Goal: Information Seeking & Learning: Learn about a topic

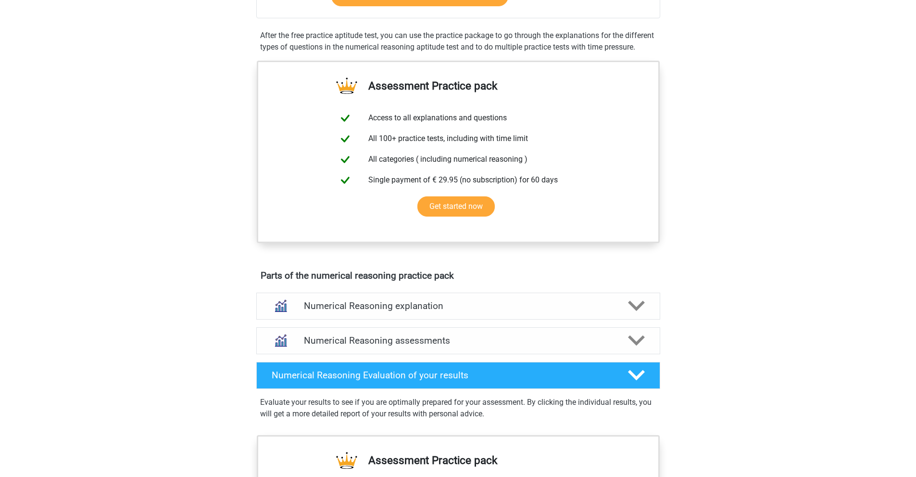
scroll to position [241, 0]
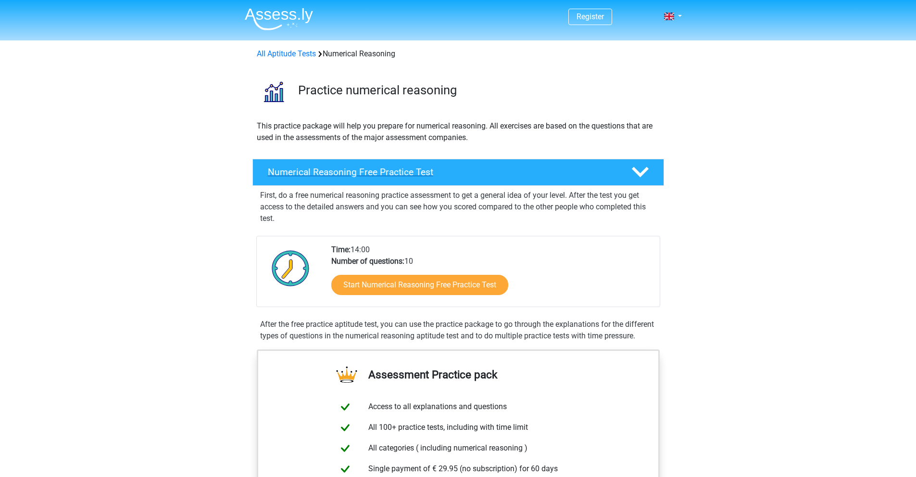
click at [423, 177] on h4 "Numerical Reasoning Free Practice Test" at bounding box center [442, 171] width 348 height 11
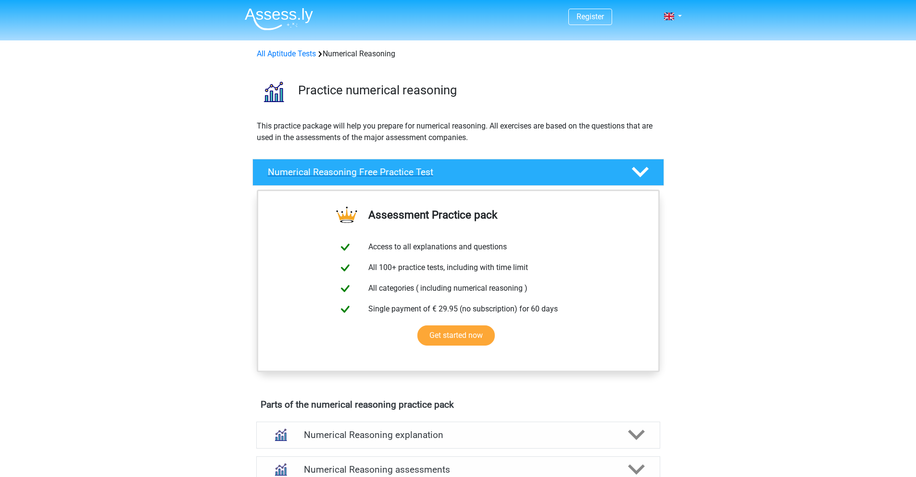
click at [631, 181] on div "Numerical Reasoning Free Practice Test" at bounding box center [459, 172] width 412 height 27
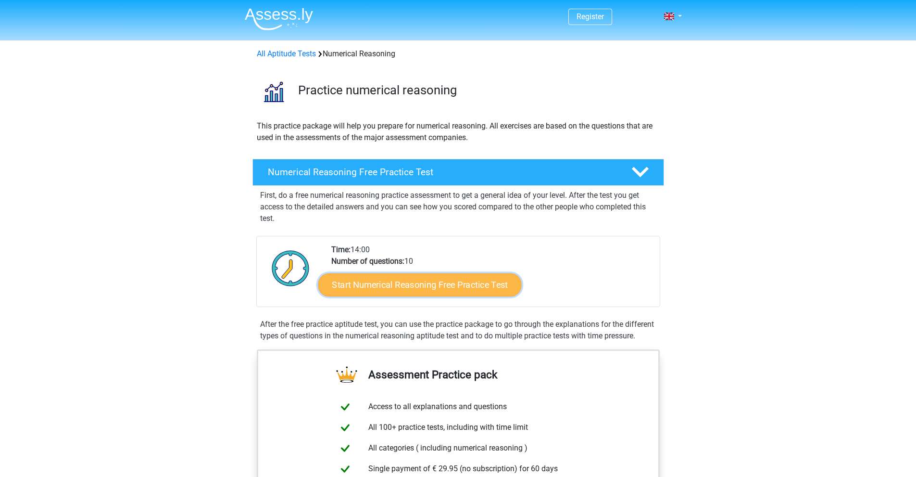
click at [444, 290] on link "Start Numerical Reasoning Free Practice Test" at bounding box center [419, 284] width 203 height 23
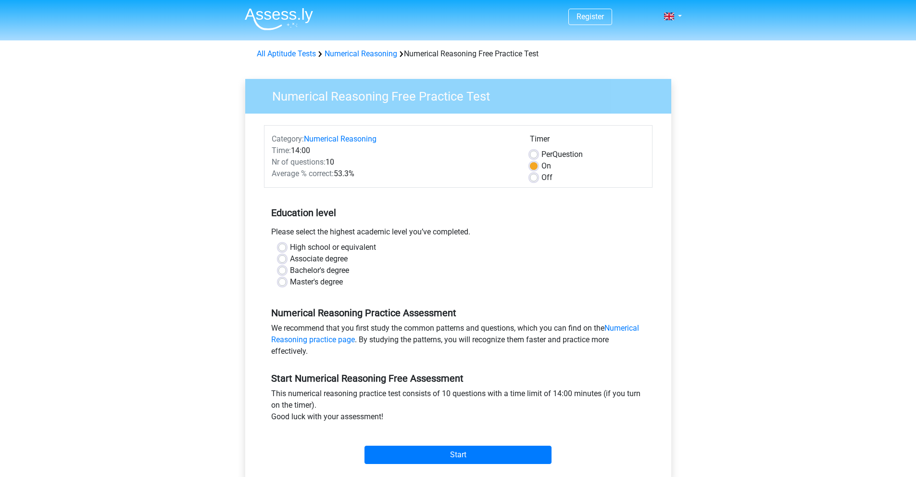
click at [321, 284] on label "Master's degree" at bounding box center [316, 282] width 53 height 12
click at [286, 284] on input "Master's degree" at bounding box center [283, 281] width 8 height 10
radio input "true"
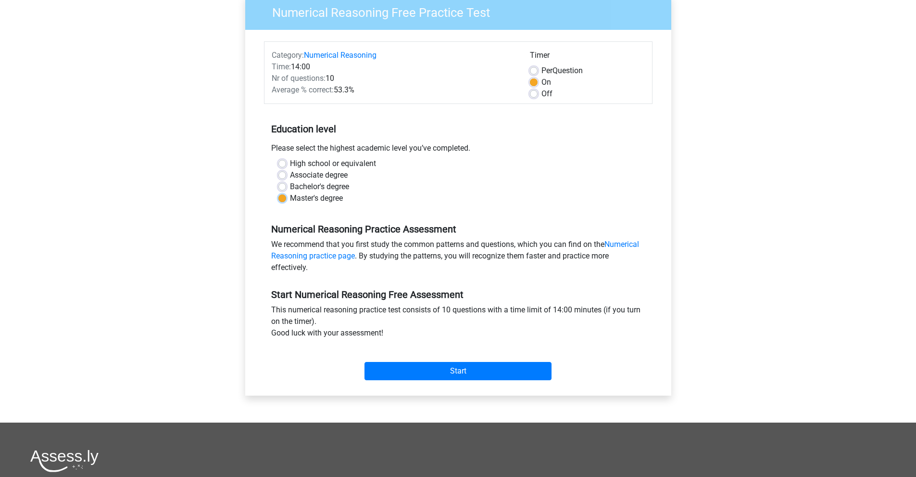
scroll to position [96, 0]
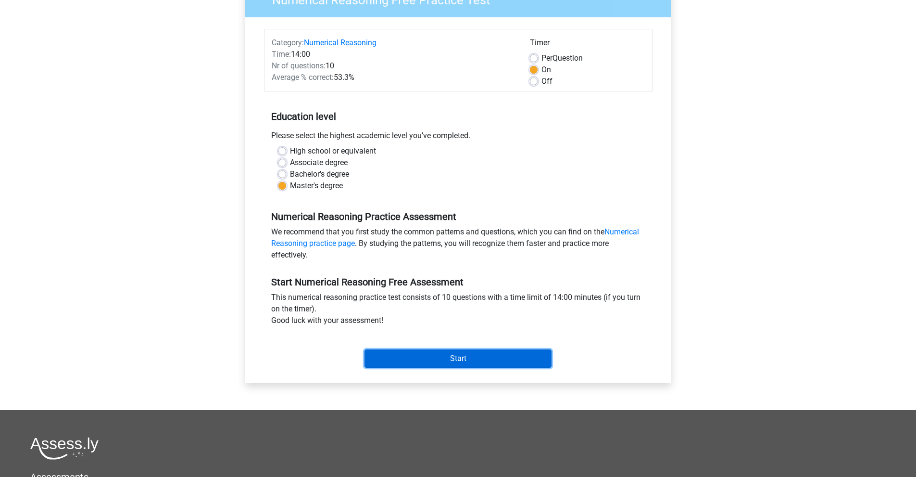
click at [444, 355] on input "Start" at bounding box center [458, 358] width 187 height 18
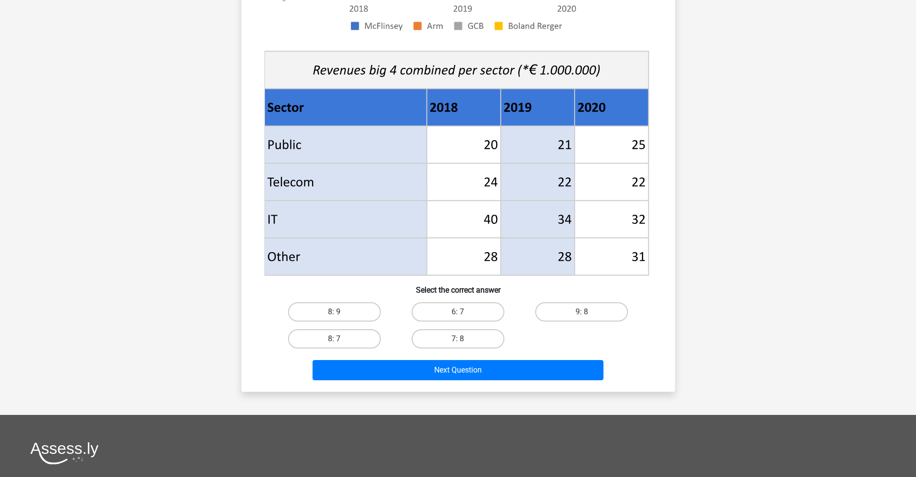
scroll to position [241, 0]
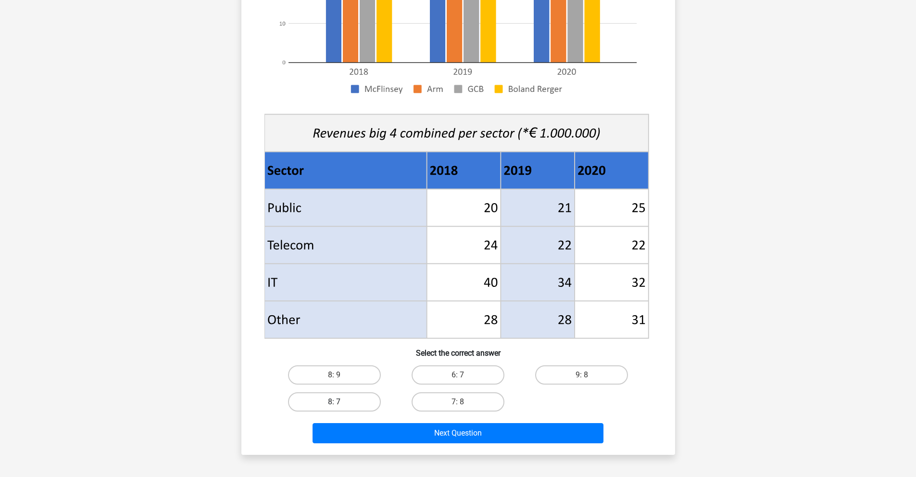
click at [363, 402] on label "8: 7" at bounding box center [334, 401] width 93 height 19
click at [341, 402] on input "8: 7" at bounding box center [337, 405] width 6 height 6
radio input "true"
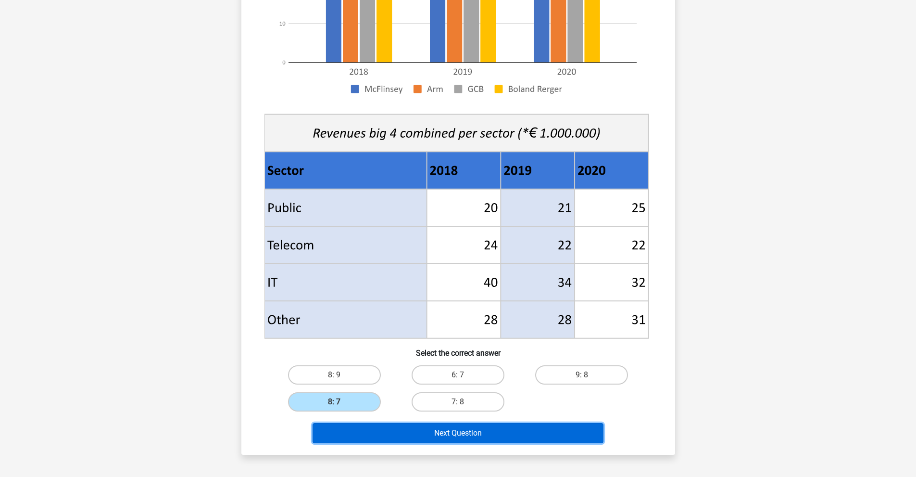
click at [396, 435] on button "Next Question" at bounding box center [458, 433] width 291 height 20
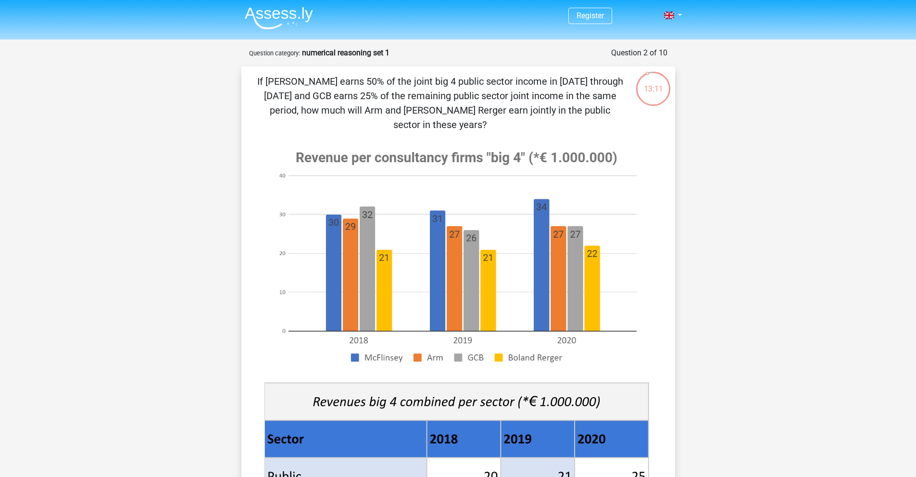
scroll to position [0, 0]
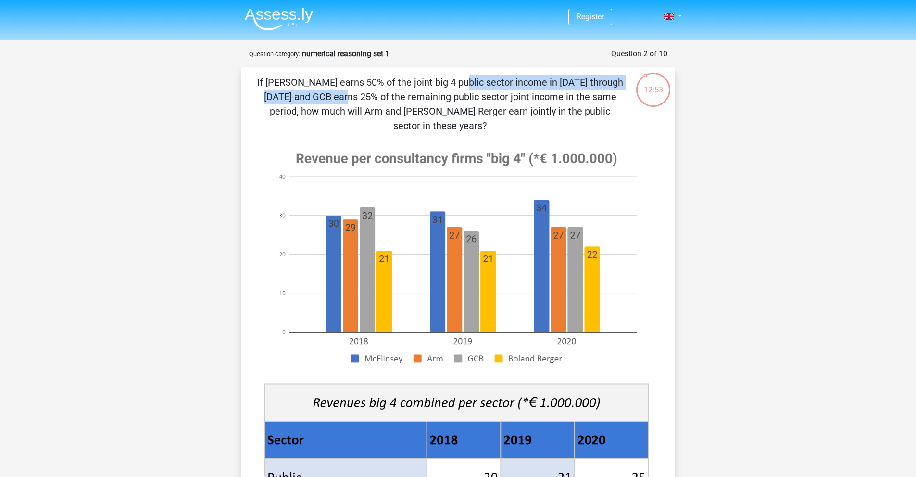
drag, startPoint x: 268, startPoint y: 82, endPoint x: 494, endPoint y: 85, distance: 225.6
click at [494, 85] on p "If McFlinsey earns 50% of the joint big 4 public sector income in 2018 through …" at bounding box center [440, 104] width 367 height 58
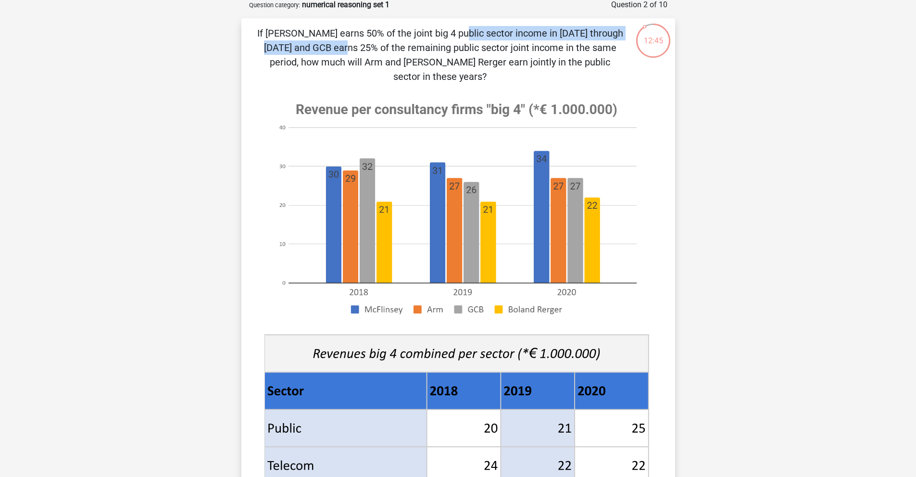
scroll to position [48, 0]
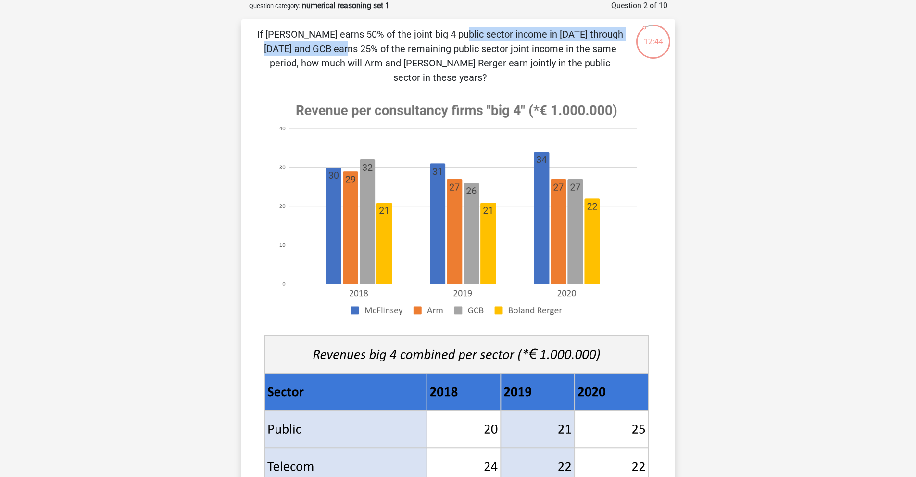
click at [377, 32] on p "If McFlinsey earns 50% of the joint big 4 public sector income in 2018 through …" at bounding box center [440, 56] width 367 height 58
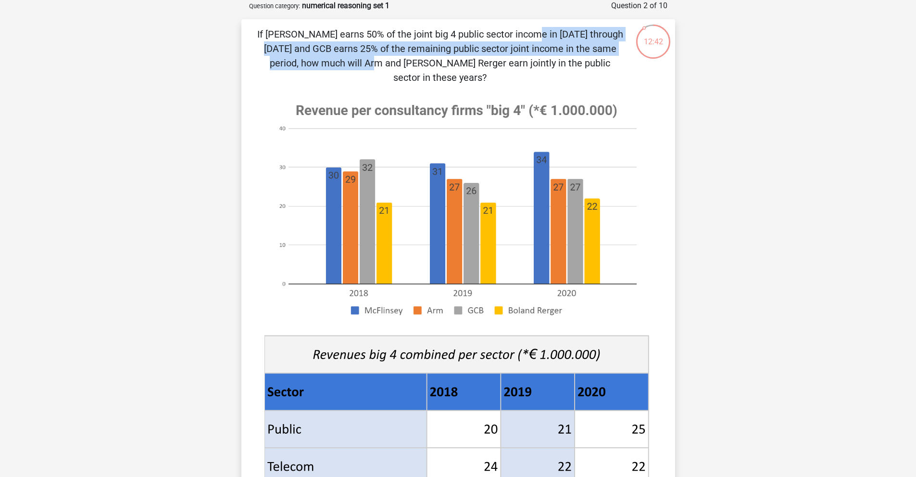
drag, startPoint x: 344, startPoint y: 34, endPoint x: 529, endPoint y: 44, distance: 185.0
click at [529, 44] on p "If McFlinsey earns 50% of the joint big 4 public sector income in 2018 through …" at bounding box center [440, 56] width 367 height 58
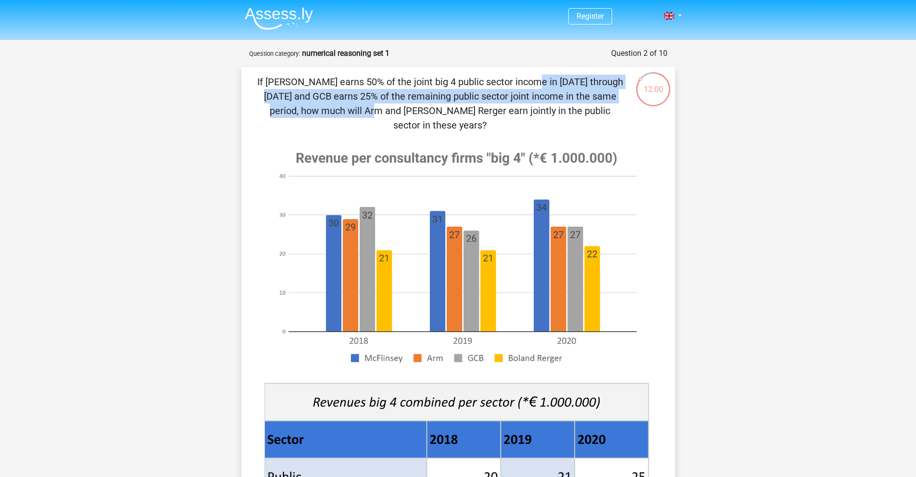
scroll to position [0, 0]
drag, startPoint x: 304, startPoint y: 77, endPoint x: 628, endPoint y: 110, distance: 324.9
click at [628, 110] on div "If McFlinsey earns 50% of the joint big 4 public sector income in 2018 through …" at bounding box center [458, 395] width 426 height 641
click at [339, 82] on p "If McFlinsey earns 50% of the joint big 4 public sector income in 2018 through …" at bounding box center [440, 104] width 367 height 58
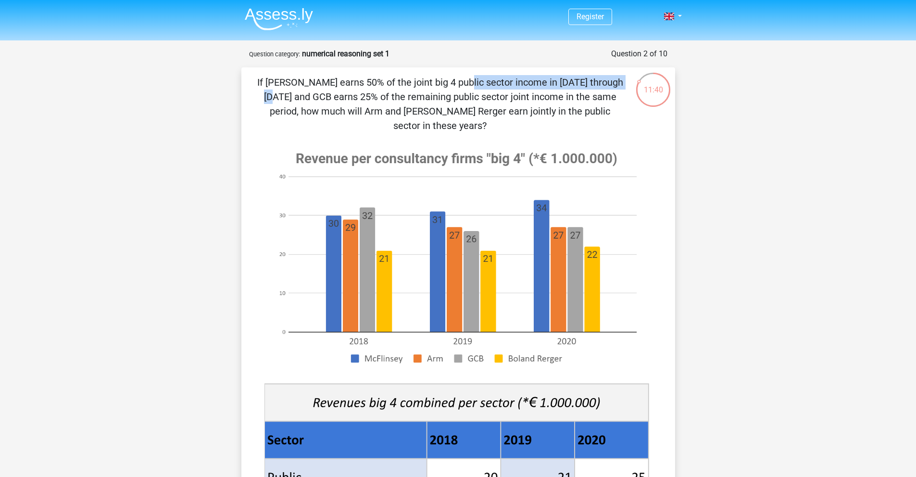
drag, startPoint x: 275, startPoint y: 81, endPoint x: 505, endPoint y: 129, distance: 234.8
click at [467, 88] on p "If McFlinsey earns 50% of the joint big 4 public sector income in 2018 through …" at bounding box center [440, 104] width 367 height 58
drag, startPoint x: 258, startPoint y: 79, endPoint x: 491, endPoint y: 85, distance: 232.4
click at [491, 85] on p "If McFlinsey earns 50% of the joint big 4 public sector income in 2018 through …" at bounding box center [440, 104] width 367 height 58
click at [349, 81] on p "If McFlinsey earns 50% of the joint big 4 public sector income in 2018 through …" at bounding box center [440, 104] width 367 height 58
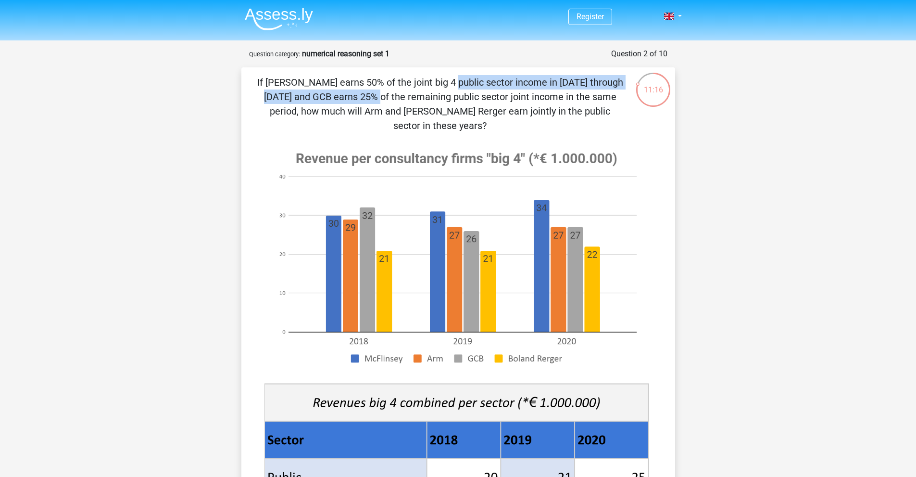
drag, startPoint x: 262, startPoint y: 83, endPoint x: 537, endPoint y: 86, distance: 275.2
click at [532, 86] on p "If McFlinsey earns 50% of the joint big 4 public sector income in 2018 through …" at bounding box center [440, 104] width 367 height 58
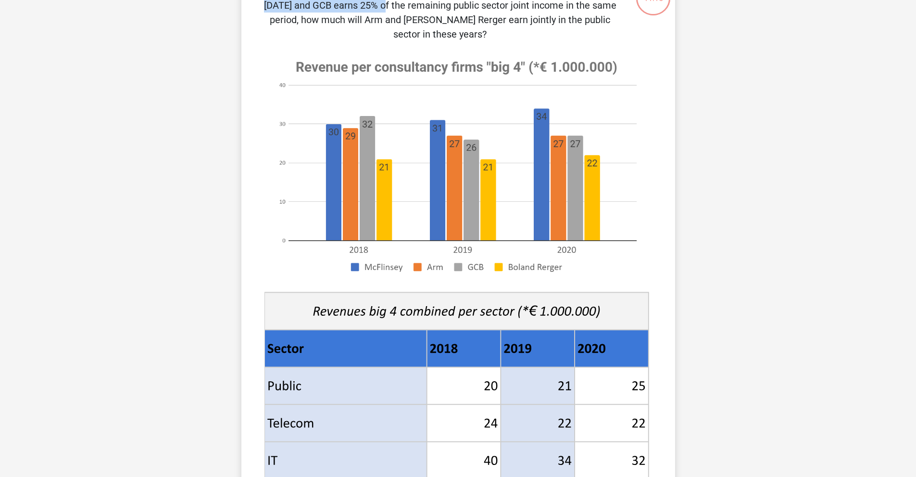
scroll to position [241, 0]
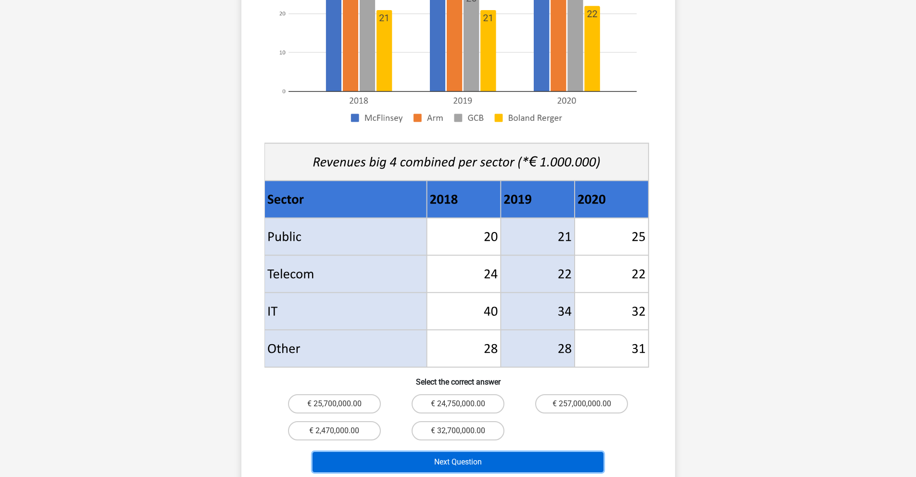
click at [475, 452] on button "Next Question" at bounding box center [458, 462] width 291 height 20
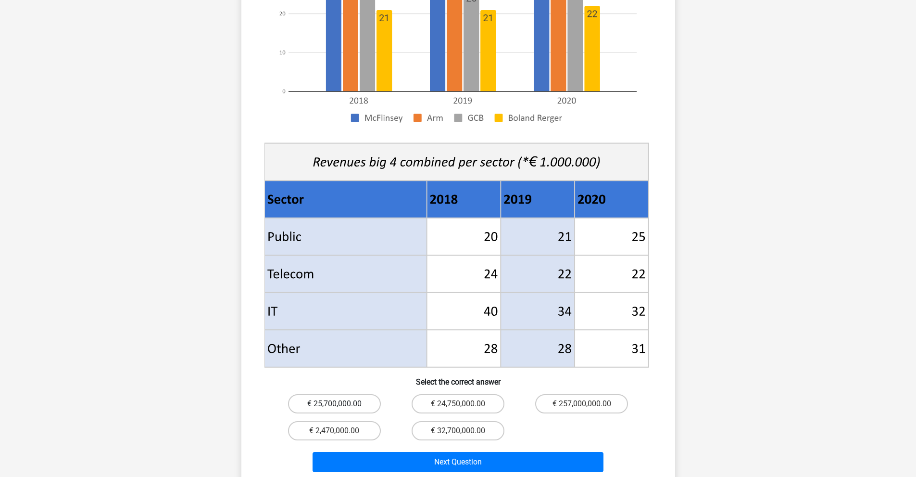
click at [357, 394] on label "€ 25,700,000.00" at bounding box center [334, 403] width 93 height 19
click at [341, 404] on input "€ 25,700,000.00" at bounding box center [337, 407] width 6 height 6
radio input "true"
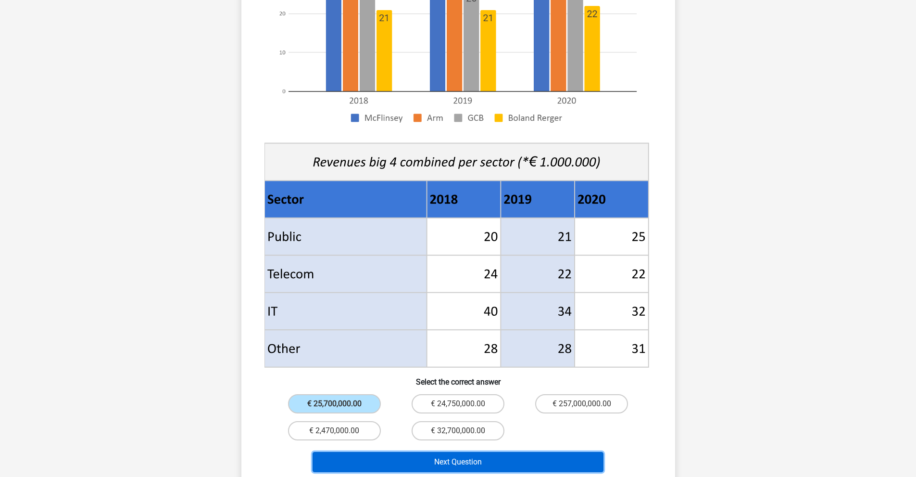
click at [414, 456] on button "Next Question" at bounding box center [458, 462] width 291 height 20
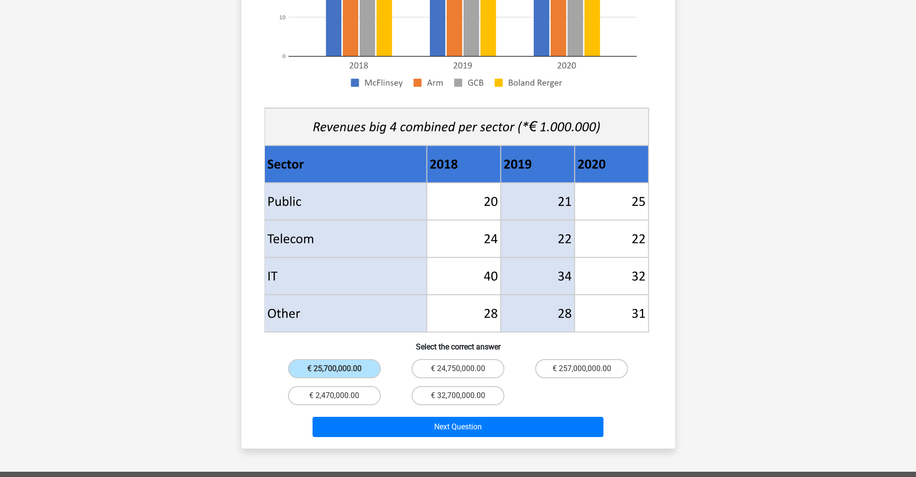
scroll to position [289, 0]
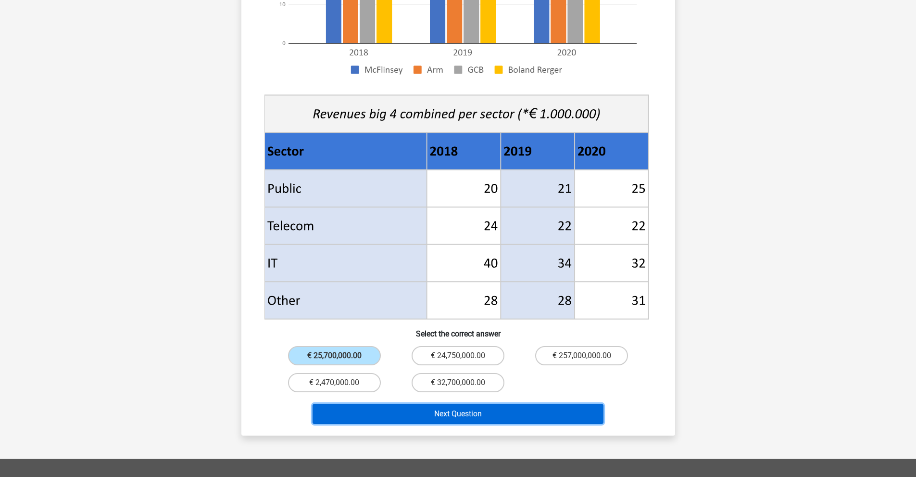
click at [417, 404] on button "Next Question" at bounding box center [458, 414] width 291 height 20
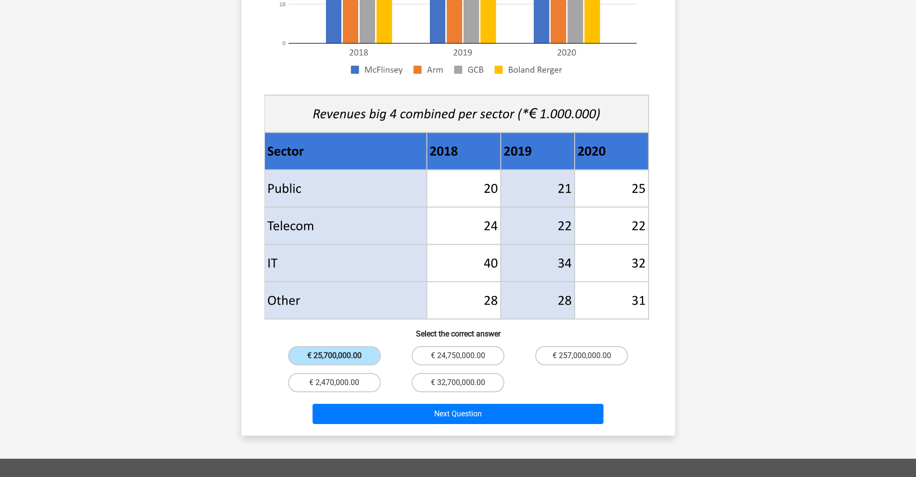
click at [367, 346] on label "€ 25,700,000.00" at bounding box center [334, 355] width 93 height 19
click at [341, 355] on input "€ 25,700,000.00" at bounding box center [337, 358] width 6 height 6
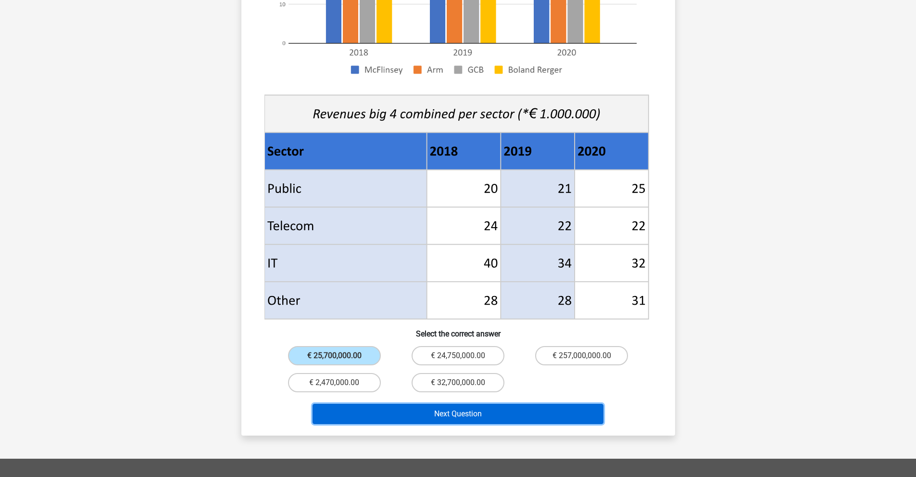
click at [388, 404] on button "Next Question" at bounding box center [458, 414] width 291 height 20
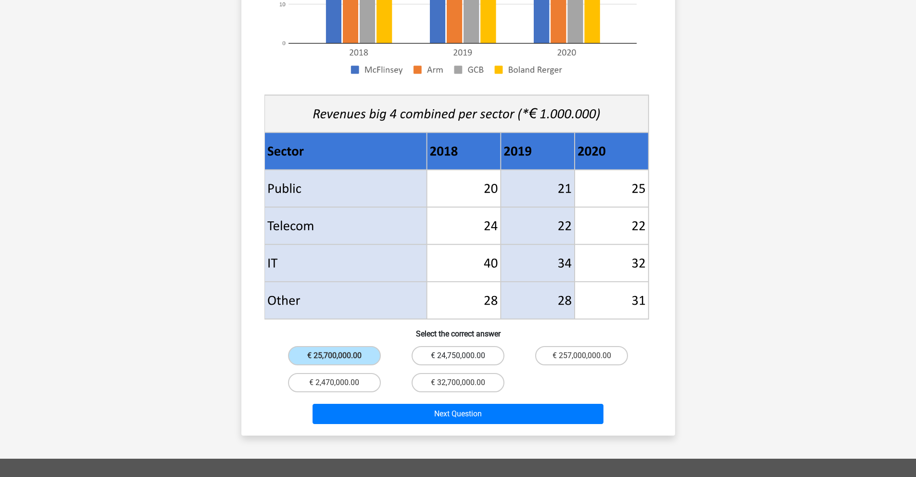
click at [441, 346] on label "€ 24,750,000.00" at bounding box center [458, 355] width 93 height 19
click at [458, 355] on input "€ 24,750,000.00" at bounding box center [461, 358] width 6 height 6
radio input "true"
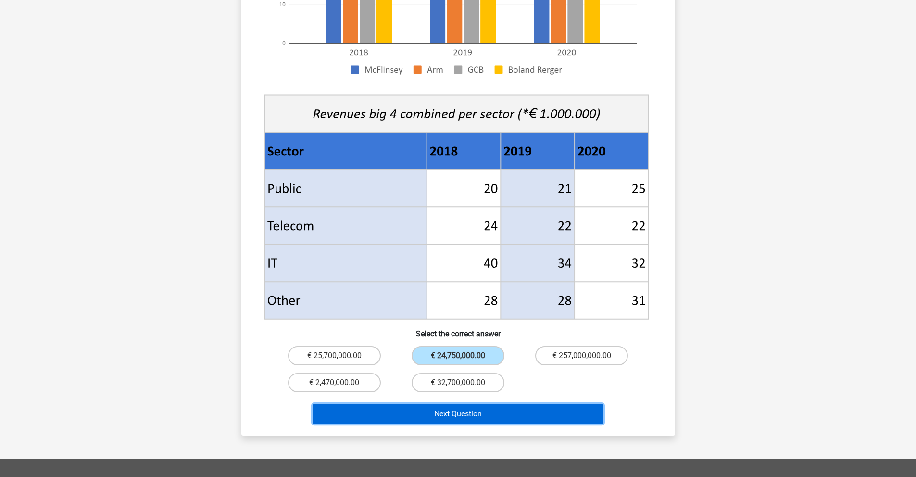
click at [446, 404] on button "Next Question" at bounding box center [458, 414] width 291 height 20
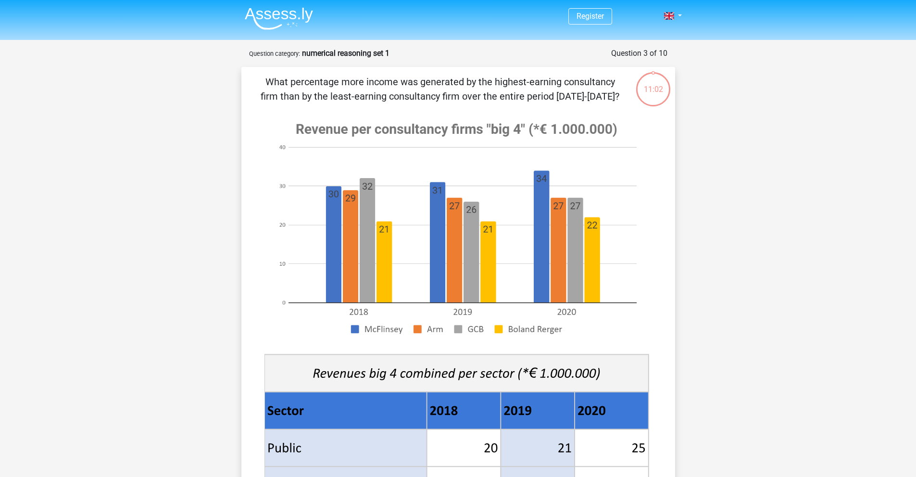
scroll to position [0, 0]
drag, startPoint x: 319, startPoint y: 86, endPoint x: 520, endPoint y: 88, distance: 200.6
click at [520, 88] on p "What percentage more income was generated by the highest-earning consultancy fi…" at bounding box center [440, 89] width 367 height 29
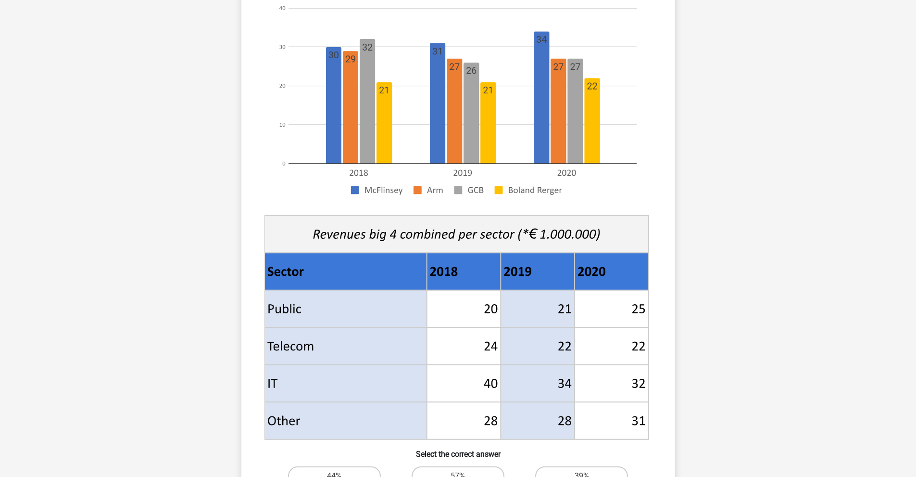
scroll to position [337, 0]
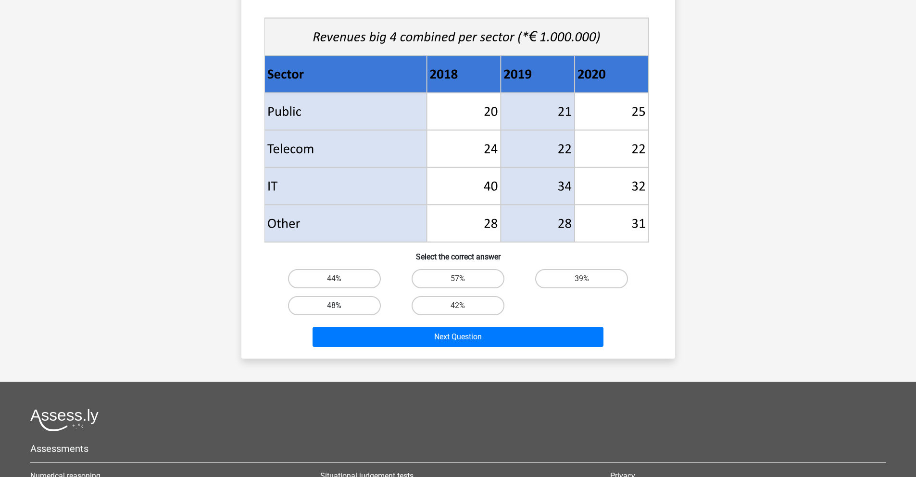
click at [353, 305] on label "48%" at bounding box center [334, 305] width 93 height 19
click at [341, 305] on input "48%" at bounding box center [337, 308] width 6 height 6
radio input "true"
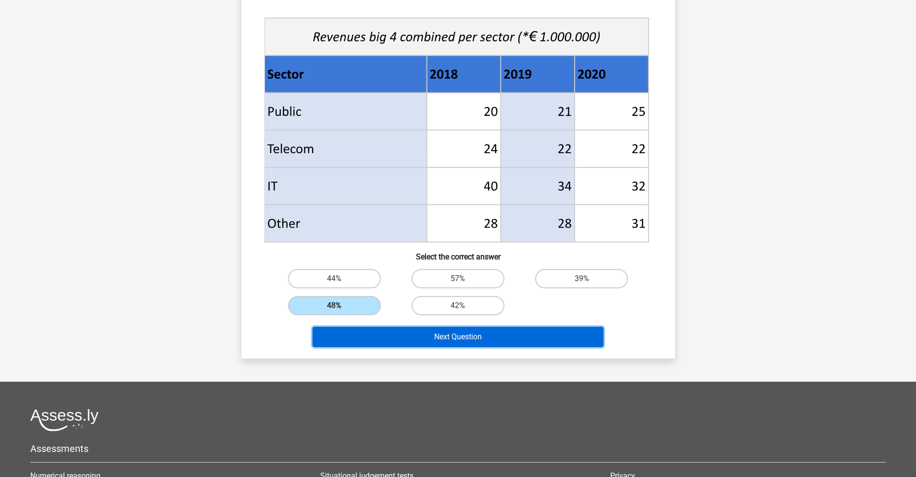
click at [362, 343] on button "Next Question" at bounding box center [458, 337] width 291 height 20
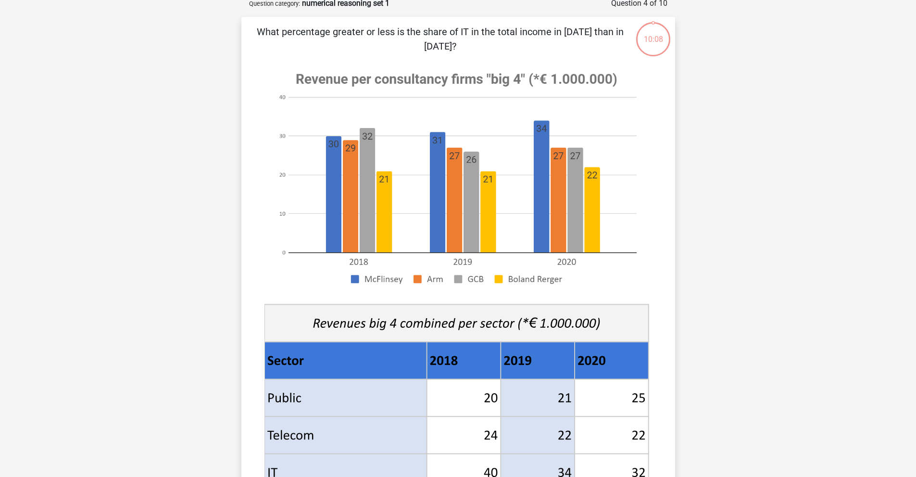
scroll to position [48, 0]
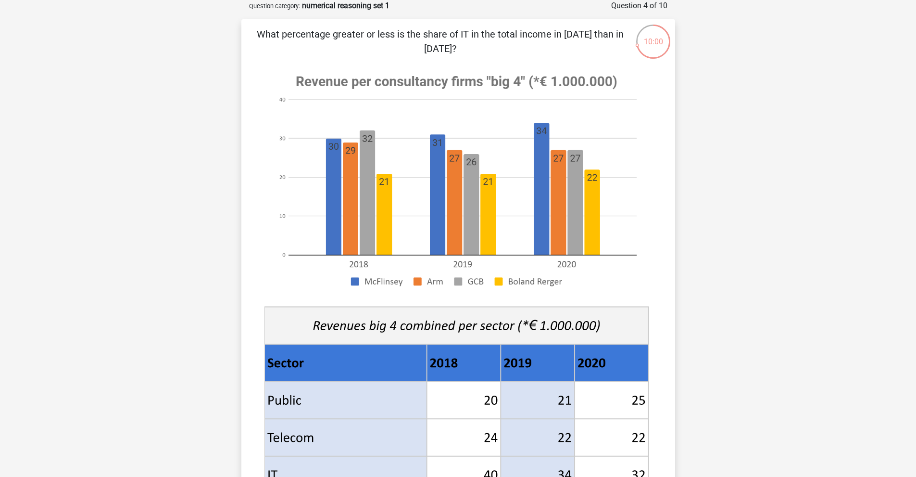
drag, startPoint x: 274, startPoint y: 33, endPoint x: 578, endPoint y: 38, distance: 304.5
click at [578, 38] on p "What percentage greater or less is the share of IT in the total income in [DATE…" at bounding box center [440, 41] width 367 height 29
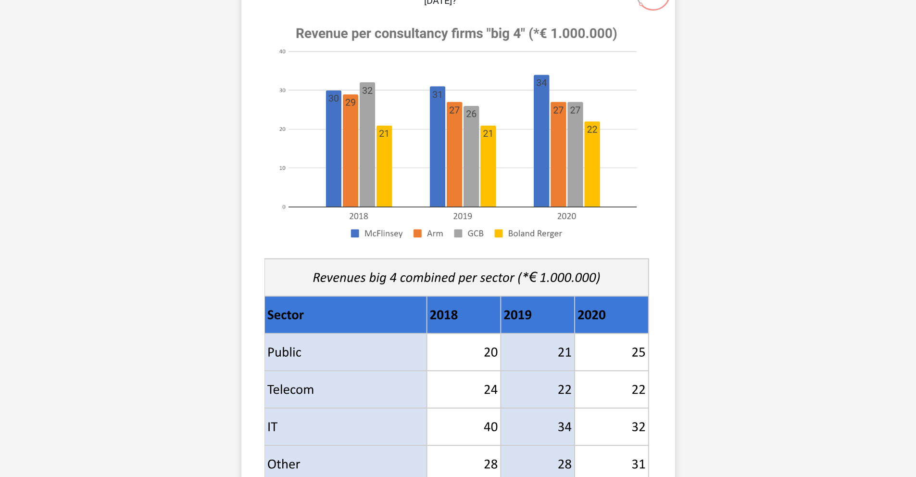
scroll to position [0, 0]
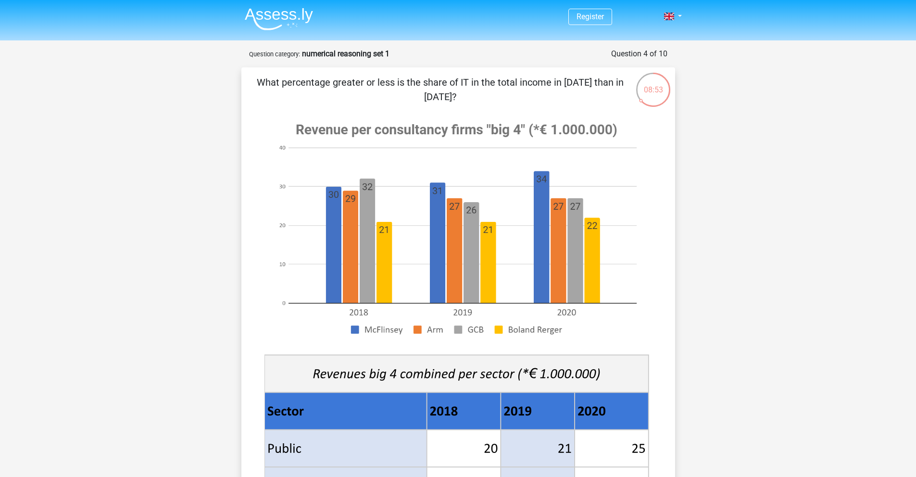
click at [312, 85] on p "What percentage greater or less is the share of IT in the total income in 2020 …" at bounding box center [440, 89] width 367 height 29
drag, startPoint x: 293, startPoint y: 84, endPoint x: 420, endPoint y: 83, distance: 127.5
click at [420, 83] on p "What percentage greater or less is the share of IT in the total income in 2020 …" at bounding box center [440, 89] width 367 height 29
drag, startPoint x: 267, startPoint y: 83, endPoint x: 482, endPoint y: 83, distance: 215.0
click at [482, 83] on p "What percentage greater or less is the share of IT in the total income in 2020 …" at bounding box center [440, 89] width 367 height 29
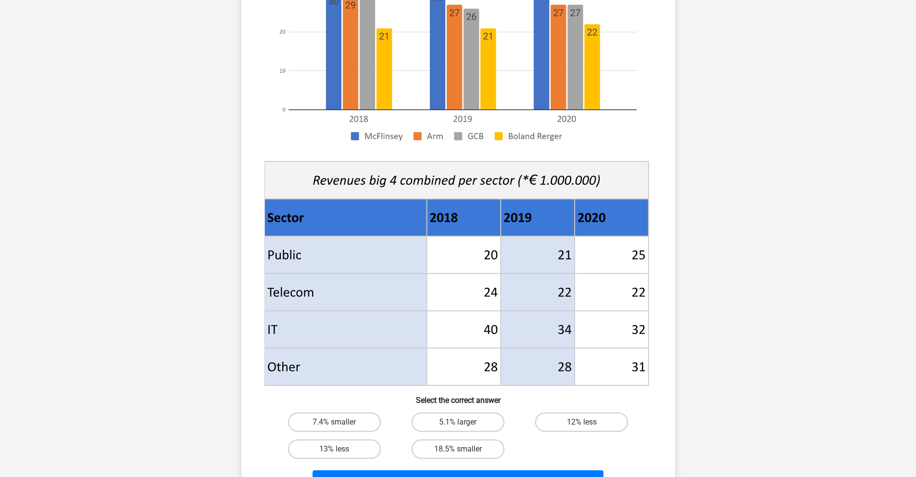
scroll to position [241, 0]
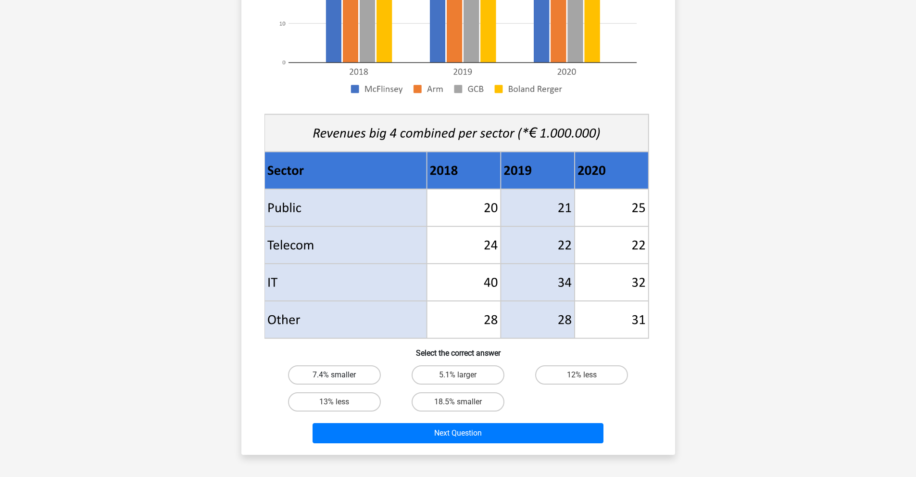
click at [360, 377] on label "7.4% smaller" at bounding box center [334, 374] width 93 height 19
click at [341, 377] on input "7.4% smaller" at bounding box center [337, 378] width 6 height 6
radio input "true"
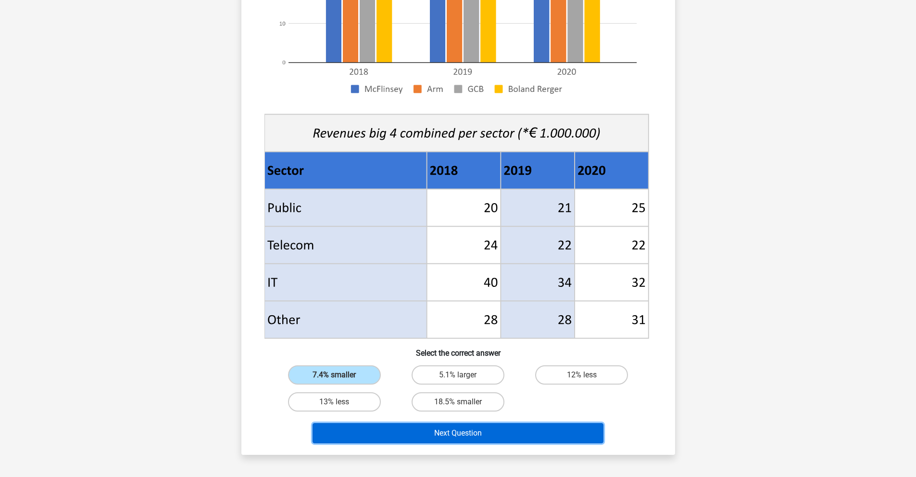
click at [470, 430] on button "Next Question" at bounding box center [458, 433] width 291 height 20
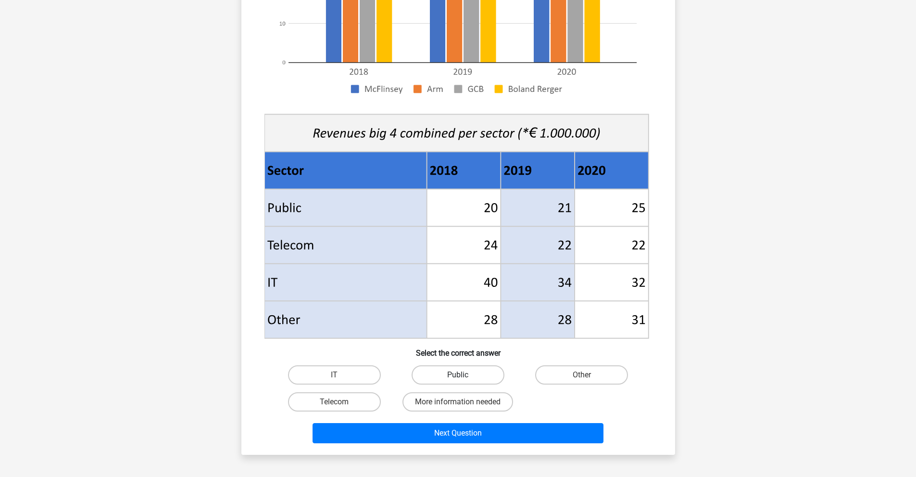
click at [487, 374] on label "Public" at bounding box center [458, 374] width 93 height 19
click at [464, 375] on input "Public" at bounding box center [461, 378] width 6 height 6
radio input "true"
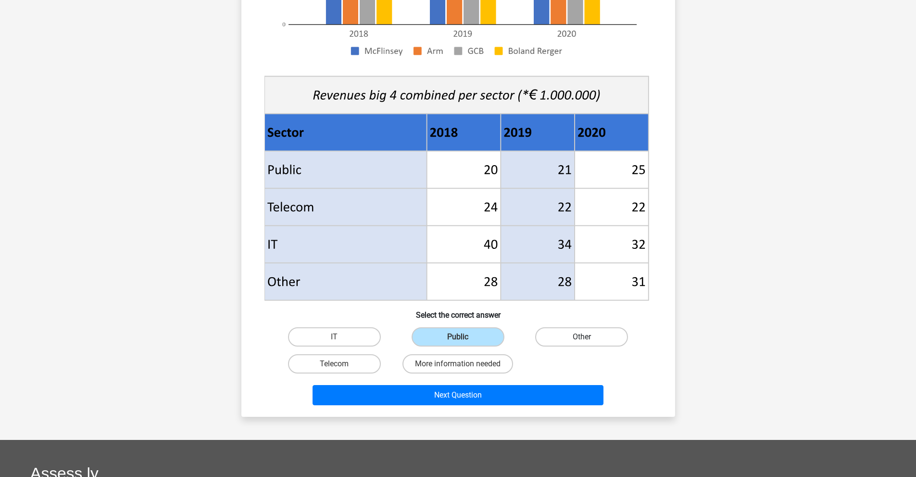
scroll to position [289, 0]
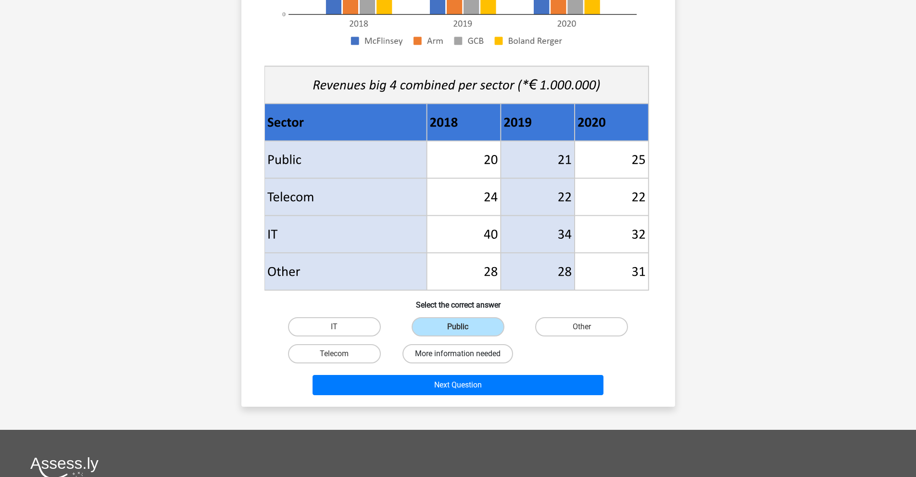
click at [481, 355] on label "More information needed" at bounding box center [458, 353] width 111 height 19
click at [464, 355] on input "More information needed" at bounding box center [461, 357] width 6 height 6
radio input "true"
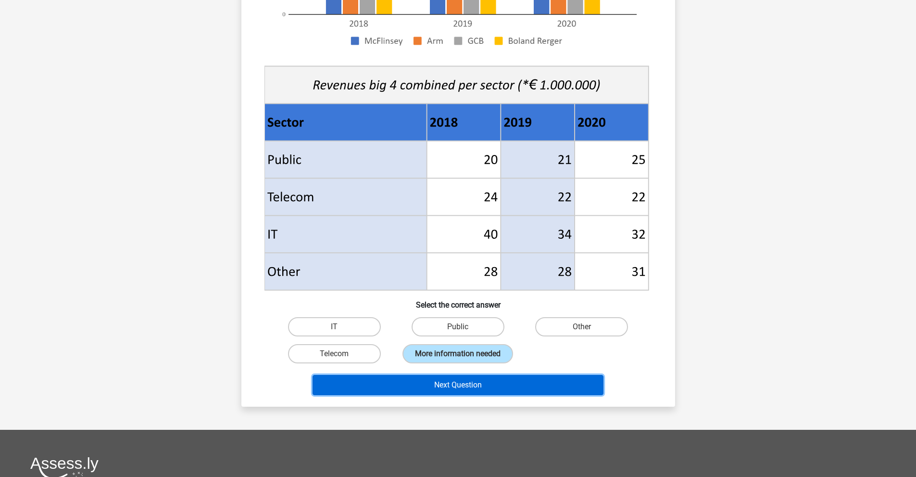
click at [549, 380] on button "Next Question" at bounding box center [458, 385] width 291 height 20
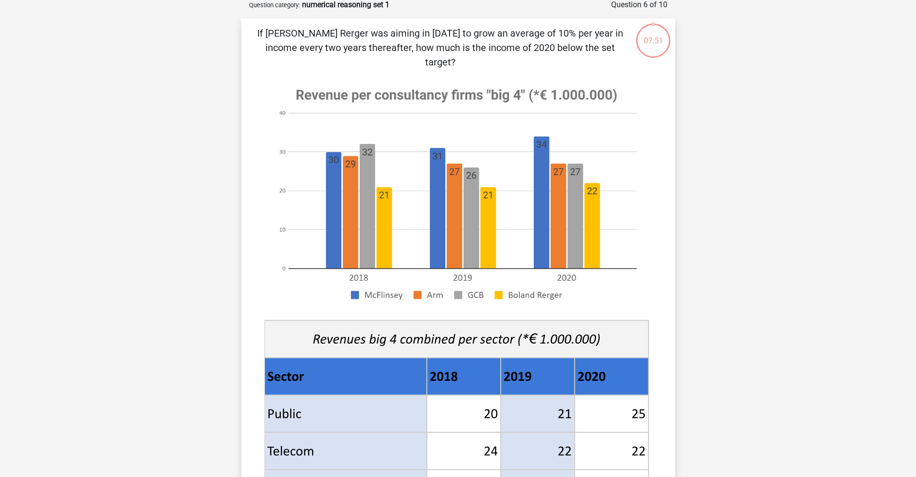
scroll to position [48, 0]
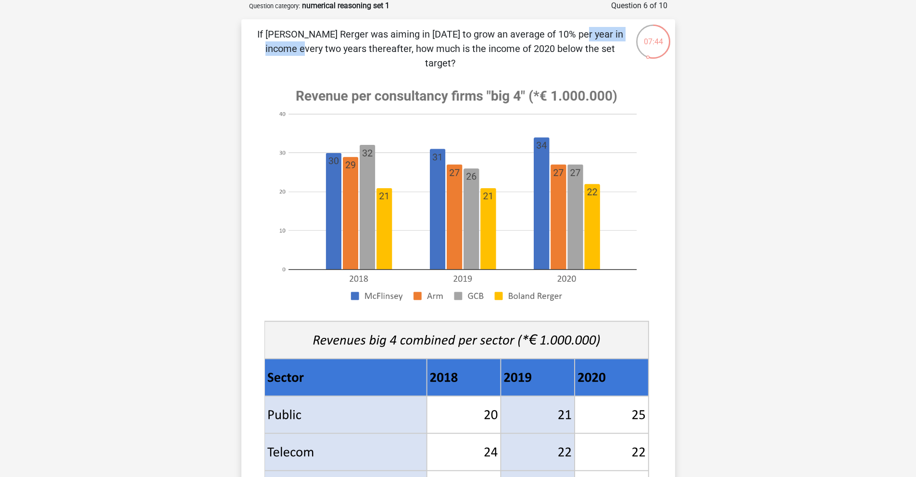
drag, startPoint x: 382, startPoint y: 33, endPoint x: 461, endPoint y: 33, distance: 78.4
click at [461, 33] on p "If Boland Rerger was aiming in 2018 to grow an average of 10% per year in incom…" at bounding box center [440, 48] width 367 height 43
drag, startPoint x: 269, startPoint y: 35, endPoint x: 537, endPoint y: 37, distance: 267.5
click at [537, 37] on p "If Boland Rerger was aiming in 2018 to grow an average of 10% per year in incom…" at bounding box center [440, 48] width 367 height 43
click at [313, 36] on p "If Boland Rerger was aiming in 2018 to grow an average of 10% per year in incom…" at bounding box center [440, 48] width 367 height 43
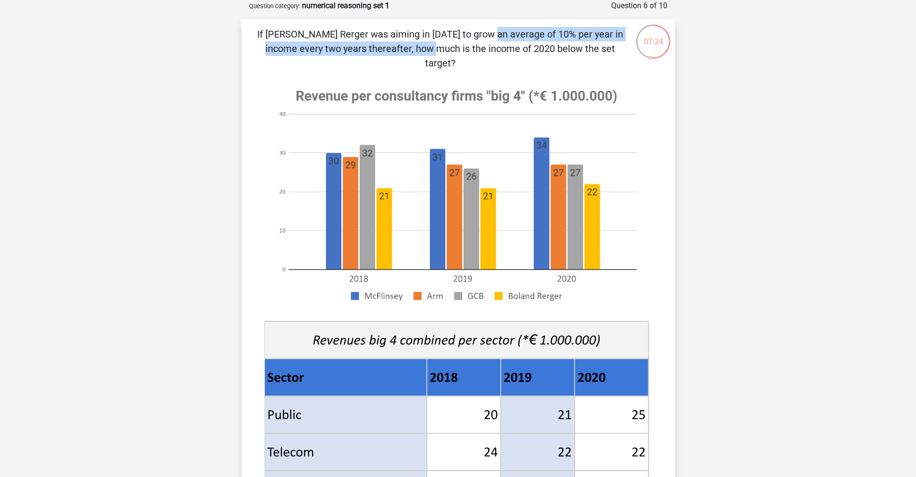
drag, startPoint x: 291, startPoint y: 36, endPoint x: 589, endPoint y: 36, distance: 297.8
click at [589, 36] on p "If Boland Rerger was aiming in 2018 to grow an average of 10% per year in incom…" at bounding box center [440, 48] width 367 height 43
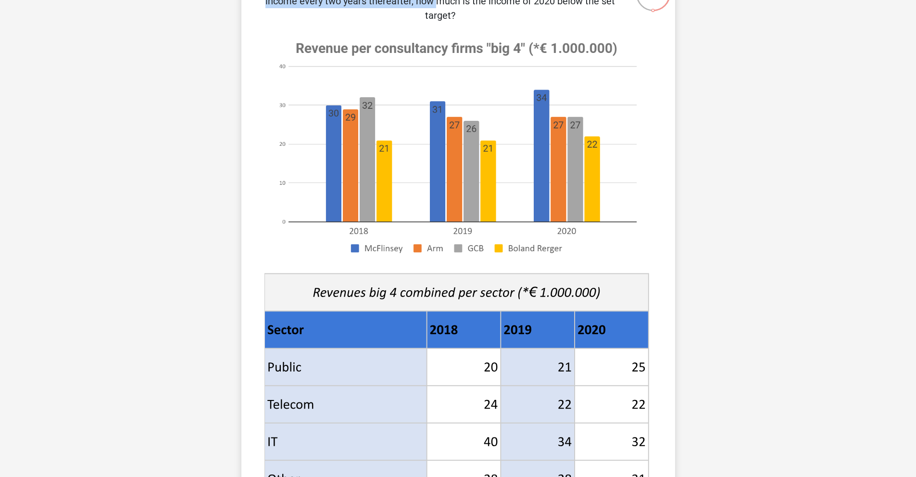
scroll to position [241, 0]
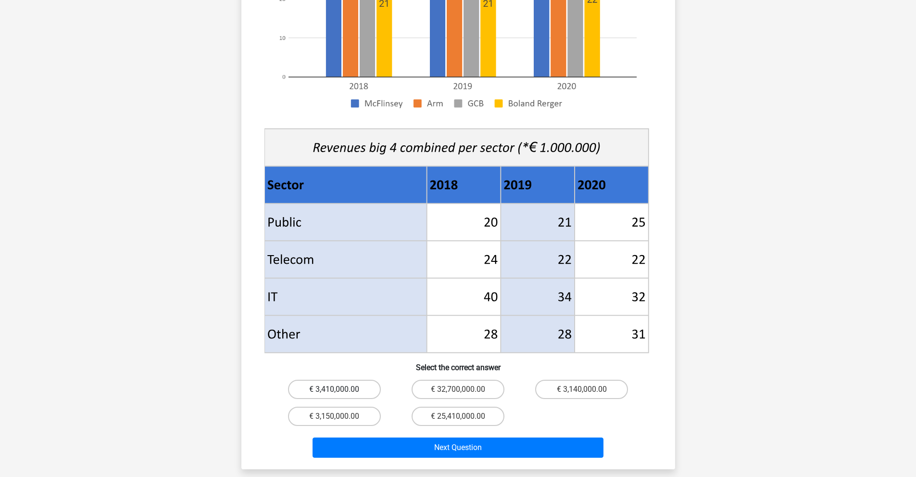
click at [362, 380] on label "€ 3,410,000.00" at bounding box center [334, 389] width 93 height 19
click at [341, 389] on input "€ 3,410,000.00" at bounding box center [337, 392] width 6 height 6
radio input "true"
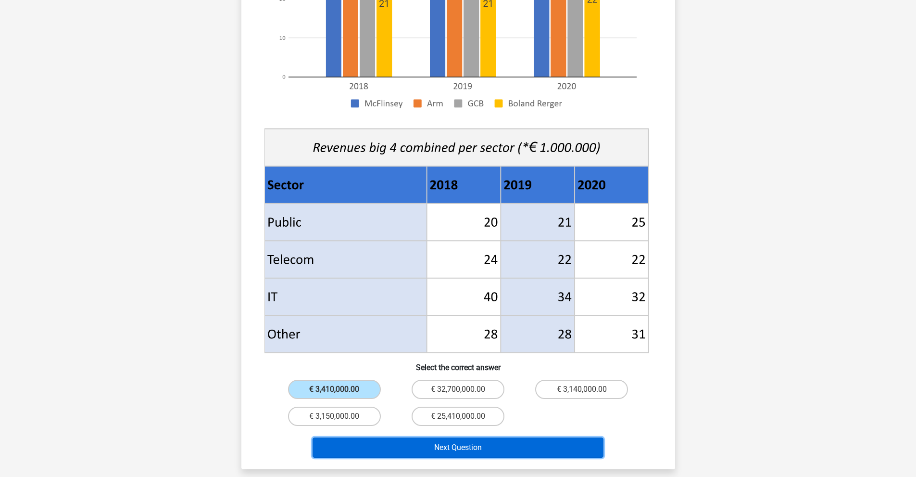
click at [417, 438] on button "Next Question" at bounding box center [458, 447] width 291 height 20
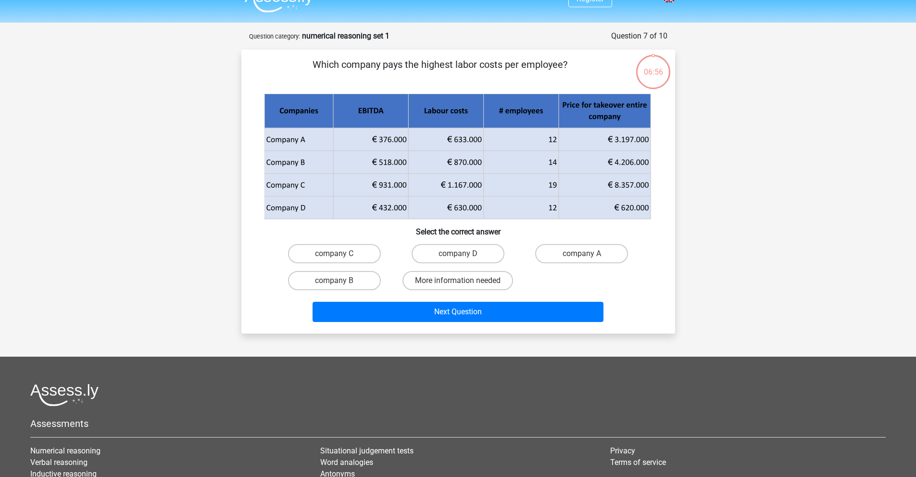
scroll to position [0, 0]
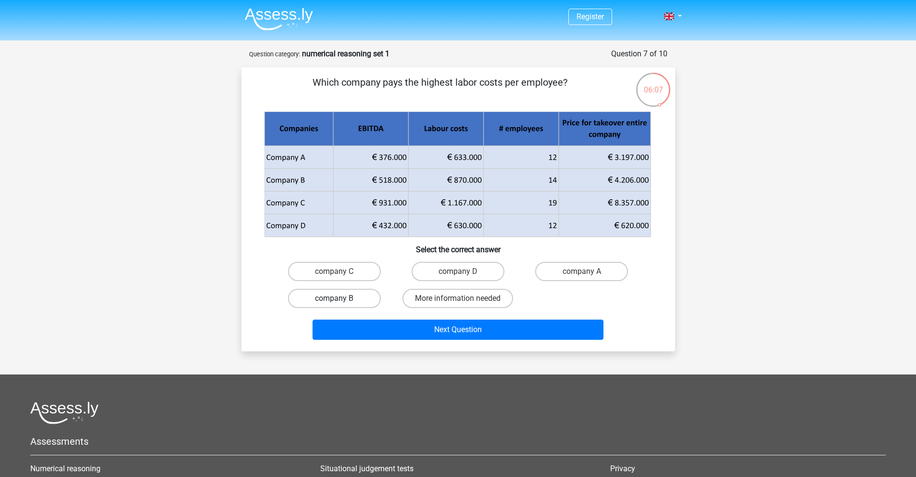
click at [356, 294] on label "company B" at bounding box center [334, 298] width 93 height 19
click at [341, 298] on input "company B" at bounding box center [337, 301] width 6 height 6
radio input "true"
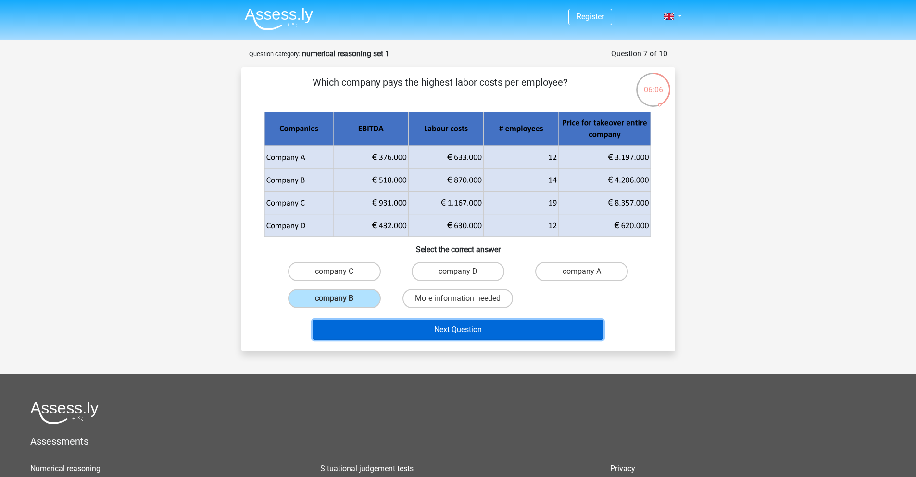
click at [393, 325] on button "Next Question" at bounding box center [458, 329] width 291 height 20
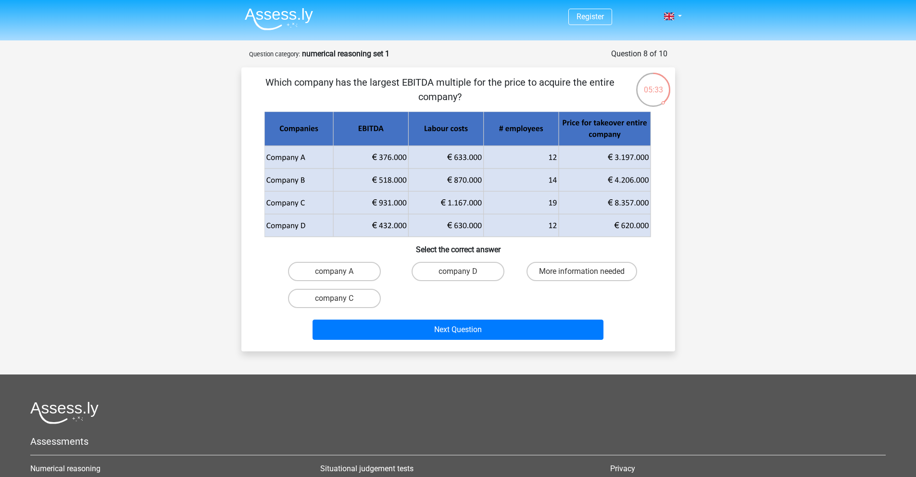
drag, startPoint x: 372, startPoint y: 80, endPoint x: 465, endPoint y: 97, distance: 94.4
click at [465, 97] on p "Which company has the largest EBITDA multiple for the price to acquire the enti…" at bounding box center [440, 89] width 367 height 29
drag, startPoint x: 302, startPoint y: 81, endPoint x: 608, endPoint y: 94, distance: 306.2
click at [608, 94] on p "Which company has the largest EBITDA multiple for the price to acquire the enti…" at bounding box center [440, 89] width 367 height 29
click at [600, 268] on label "More information needed" at bounding box center [582, 271] width 111 height 19
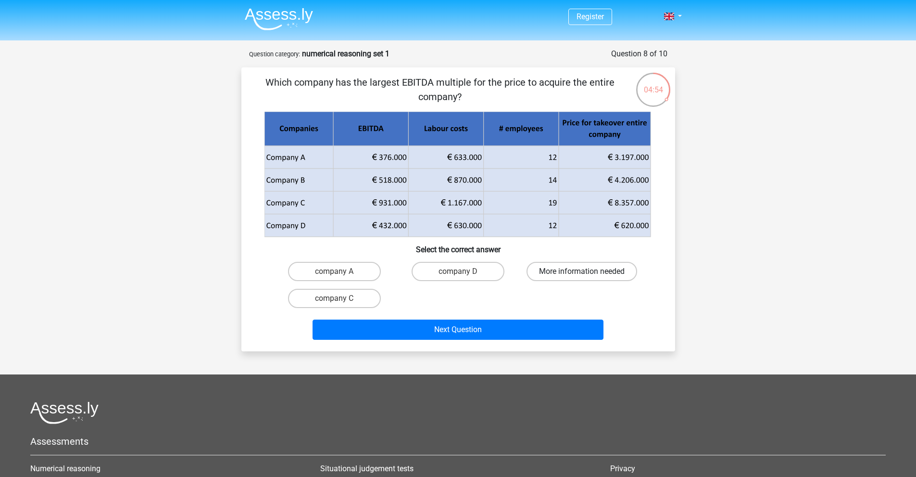
click at [588, 271] on input "More information needed" at bounding box center [585, 274] width 6 height 6
radio input "true"
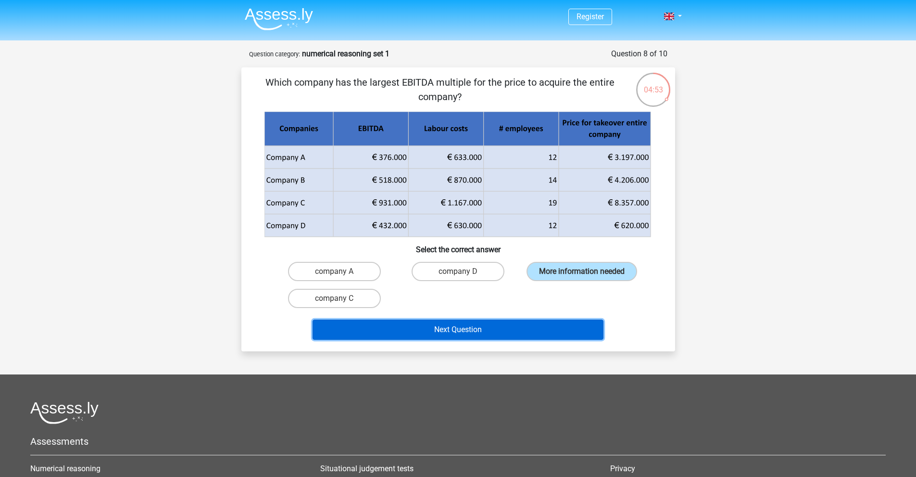
click at [538, 328] on button "Next Question" at bounding box center [458, 329] width 291 height 20
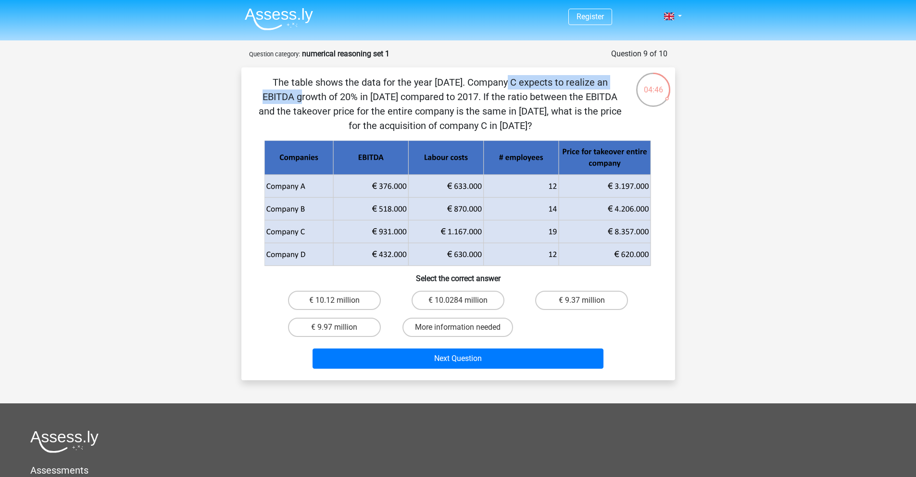
drag, startPoint x: 293, startPoint y: 84, endPoint x: 432, endPoint y: 85, distance: 139.5
click at [432, 85] on p "The table shows the data for the year 2017. Company C expects to realize an EBI…" at bounding box center [440, 104] width 367 height 58
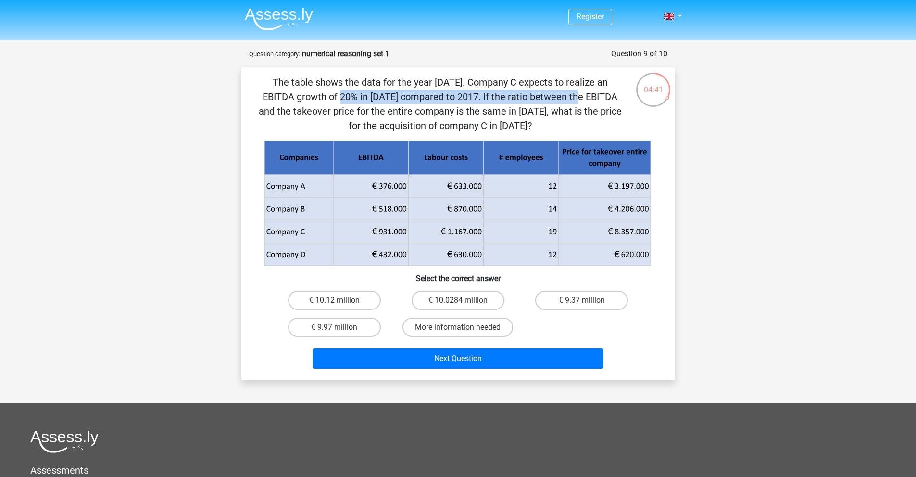
drag, startPoint x: 475, startPoint y: 87, endPoint x: 362, endPoint y: 99, distance: 114.2
click at [362, 99] on p "The table shows the data for the year 2017. Company C expects to realize an EBI…" at bounding box center [440, 104] width 367 height 58
click at [490, 298] on label "€ 10.0284 million" at bounding box center [458, 300] width 93 height 19
click at [464, 300] on input "€ 10.0284 million" at bounding box center [461, 303] width 6 height 6
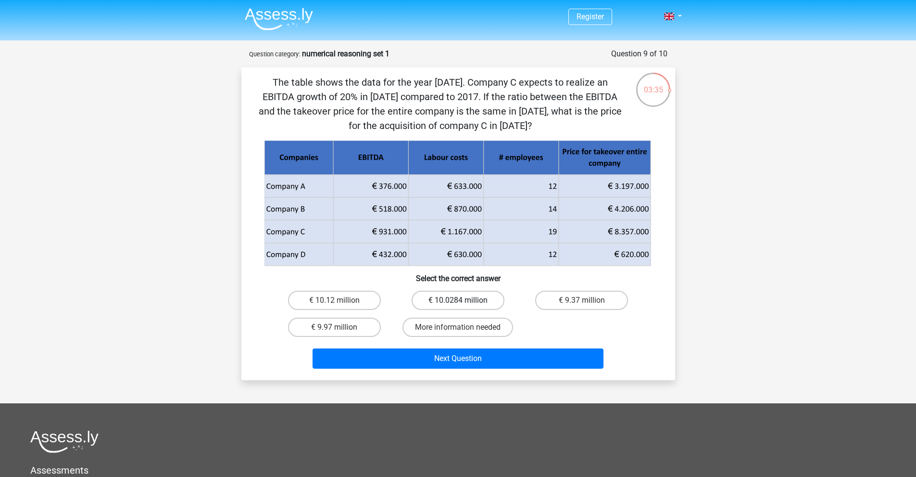
radio input "true"
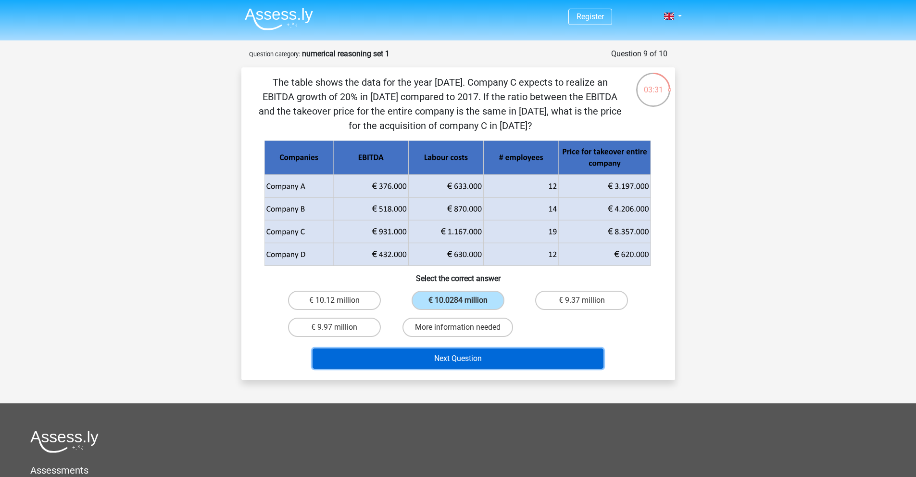
click at [535, 356] on button "Next Question" at bounding box center [458, 358] width 291 height 20
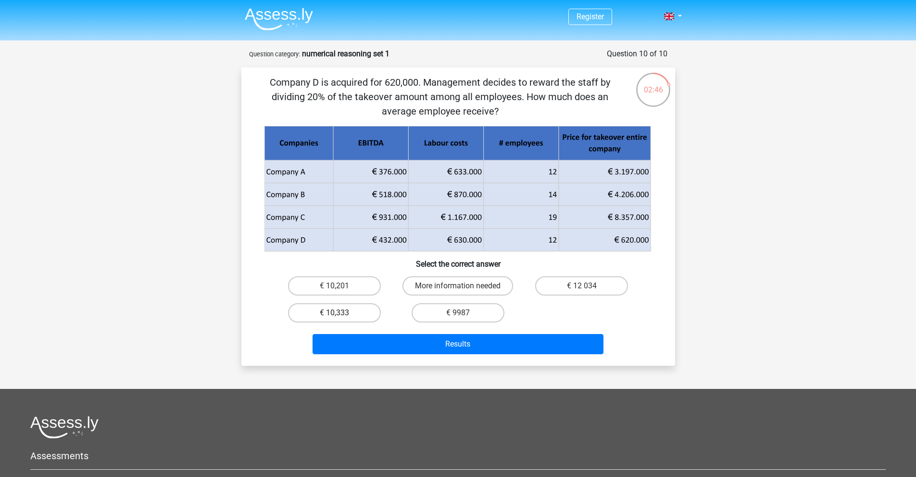
click at [367, 314] on label "€ 10,333" at bounding box center [334, 312] width 93 height 19
click at [341, 314] on input "€ 10,333" at bounding box center [337, 316] width 6 height 6
radio input "true"
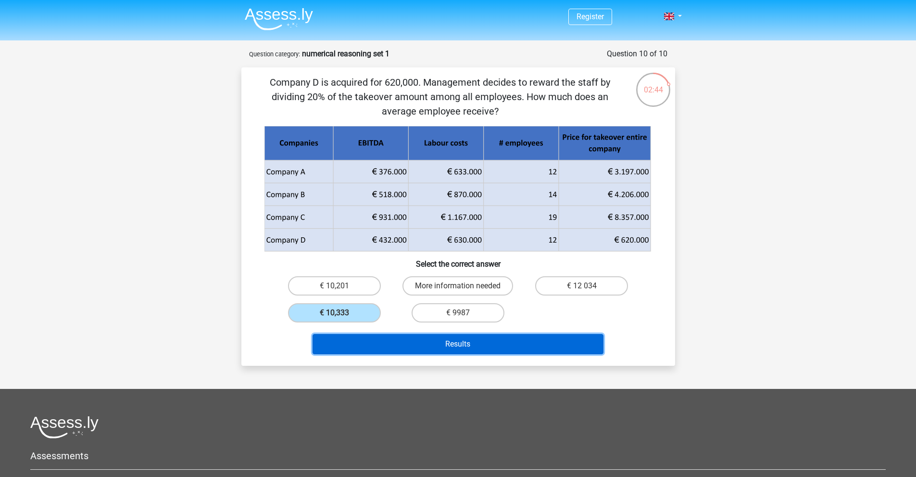
click at [406, 343] on button "Results" at bounding box center [458, 344] width 291 height 20
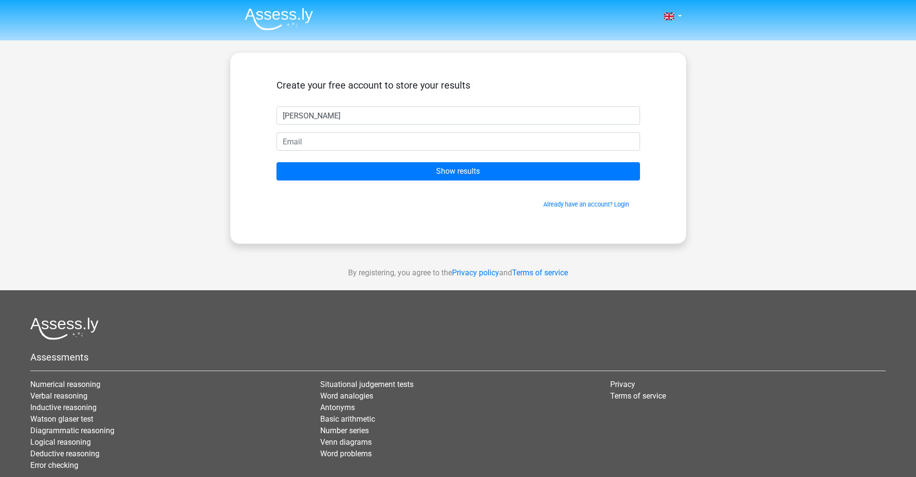
type input "[PERSON_NAME]"
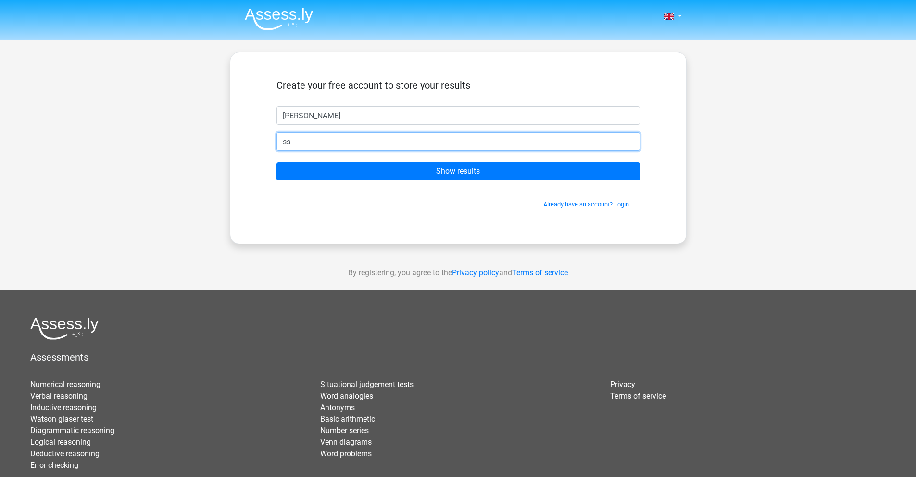
type input "[EMAIL_ADDRESS][DOMAIN_NAME]"
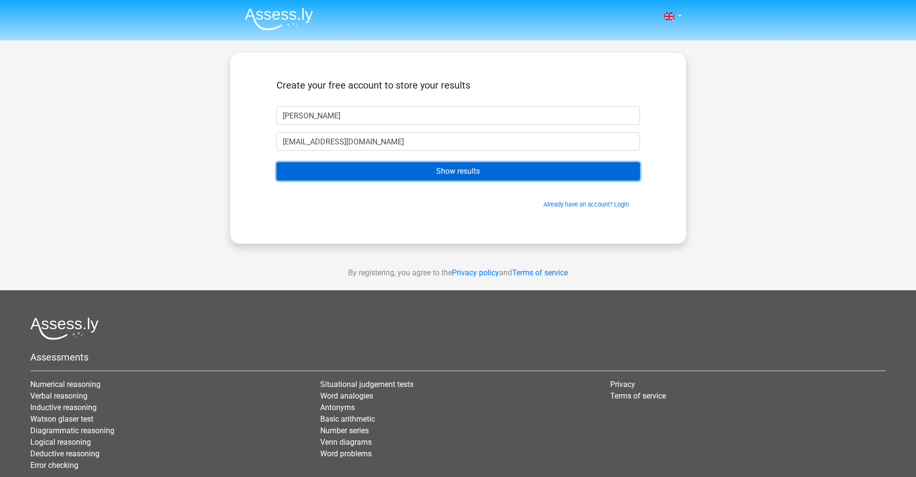
click at [410, 166] on input "Show results" at bounding box center [459, 171] width 364 height 18
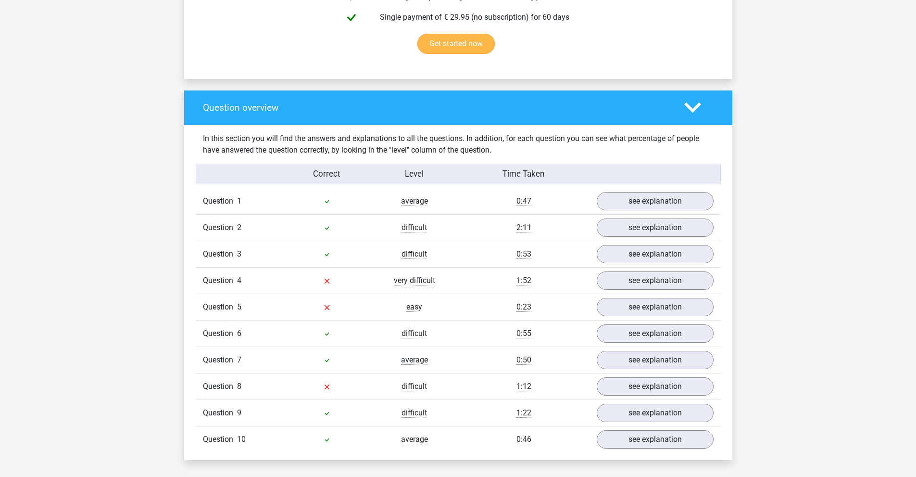
scroll to position [625, 0]
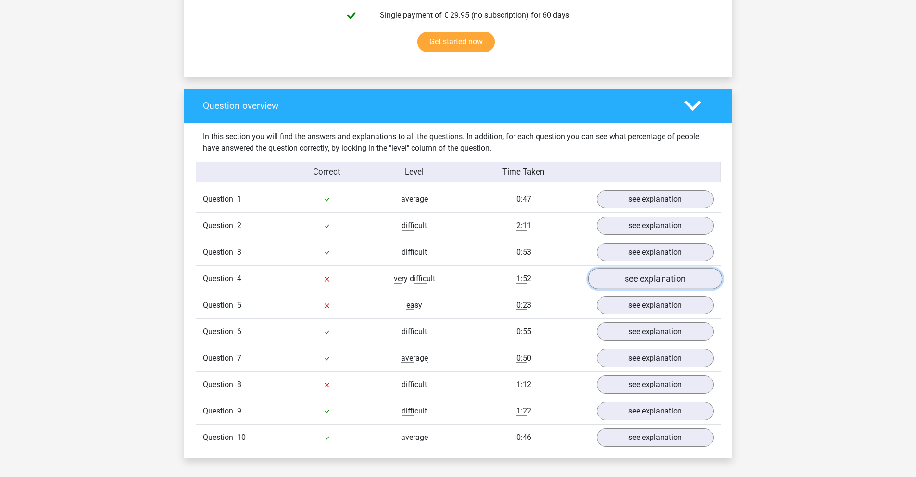
click at [658, 280] on link "see explanation" at bounding box center [655, 278] width 134 height 21
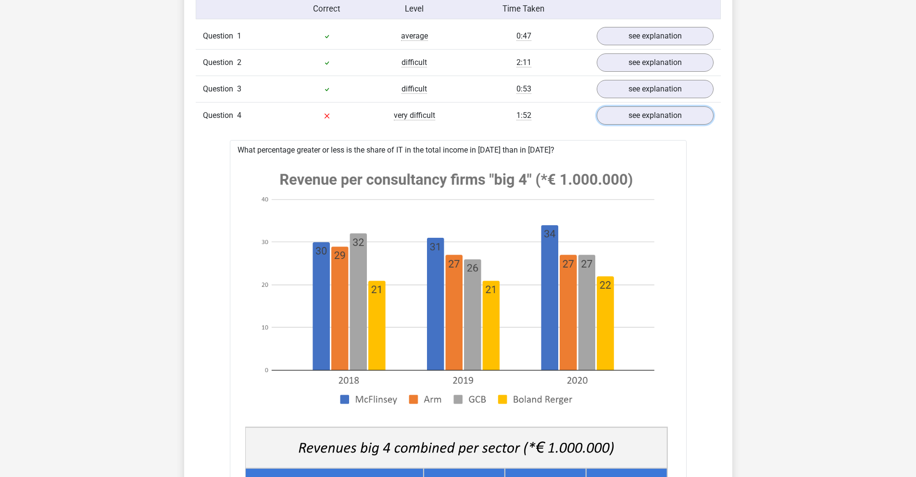
scroll to position [722, 0]
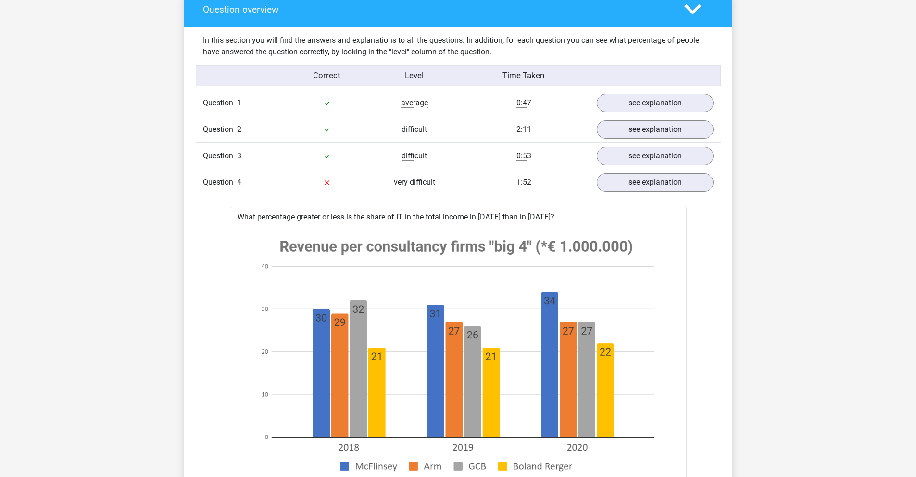
drag, startPoint x: 242, startPoint y: 216, endPoint x: 558, endPoint y: 217, distance: 315.6
drag, startPoint x: 239, startPoint y: 217, endPoint x: 550, endPoint y: 215, distance: 311.7
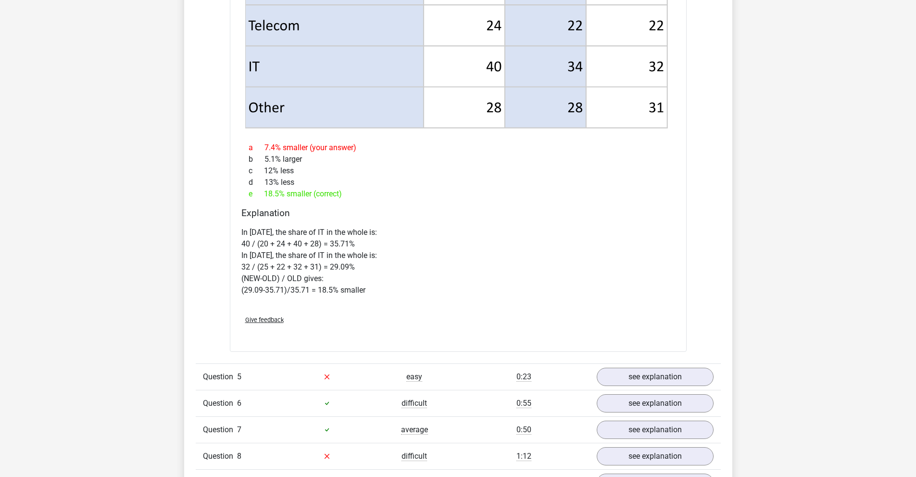
scroll to position [1491, 0]
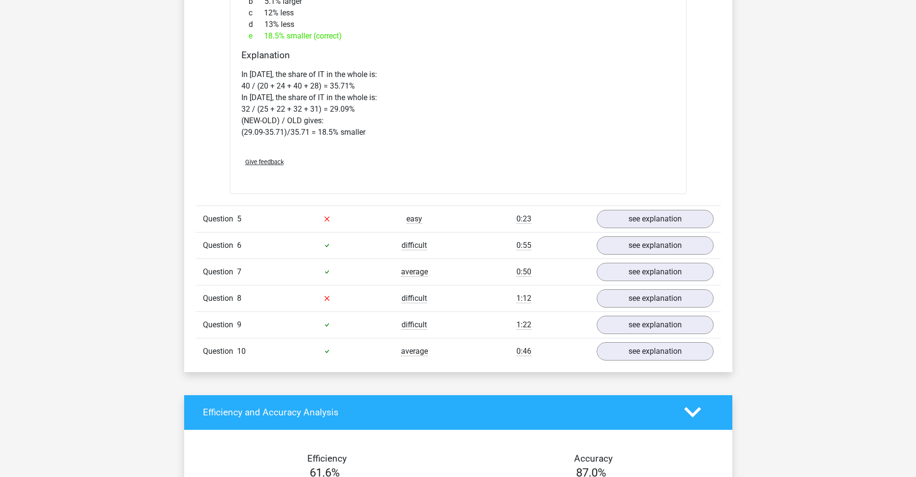
click at [661, 228] on div "Question 5 easy 0:23 see explanation" at bounding box center [458, 218] width 525 height 26
click at [662, 224] on link "see explanation" at bounding box center [655, 218] width 134 height 21
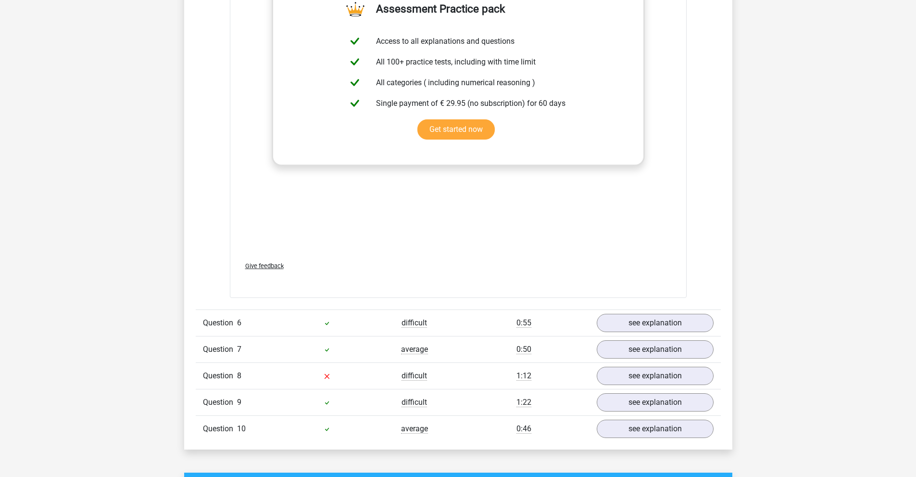
scroll to position [2405, 0]
click at [634, 376] on link "see explanation" at bounding box center [655, 375] width 134 height 21
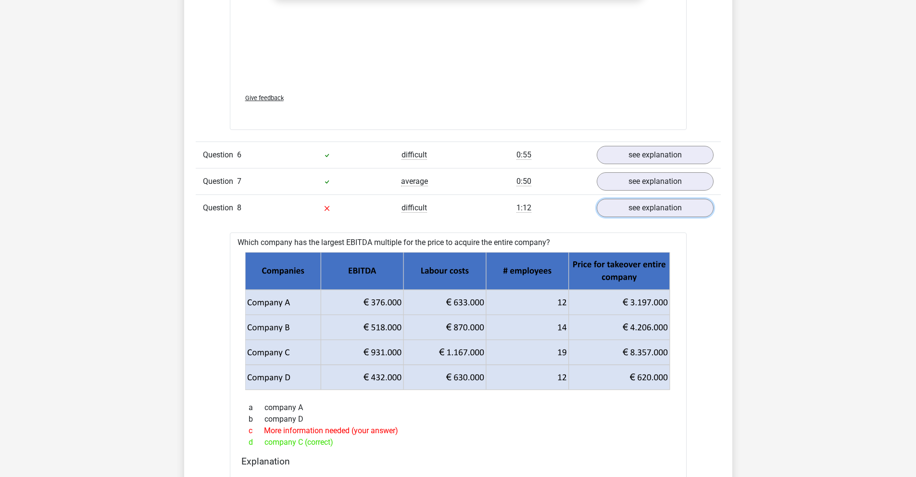
scroll to position [2598, 0]
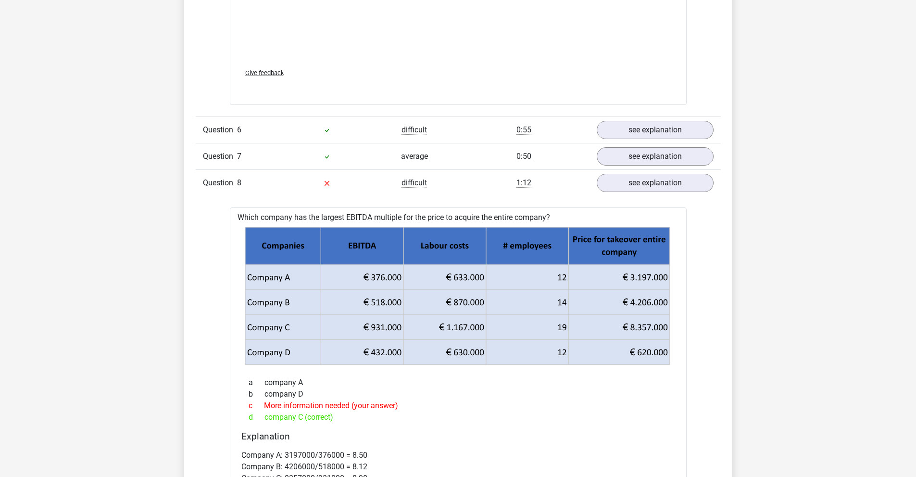
drag, startPoint x: 251, startPoint y: 215, endPoint x: 549, endPoint y: 216, distance: 298.2
click at [549, 216] on div "Which company has the largest EBITDA multiple for the price to acquire the enti…" at bounding box center [458, 379] width 457 height 344
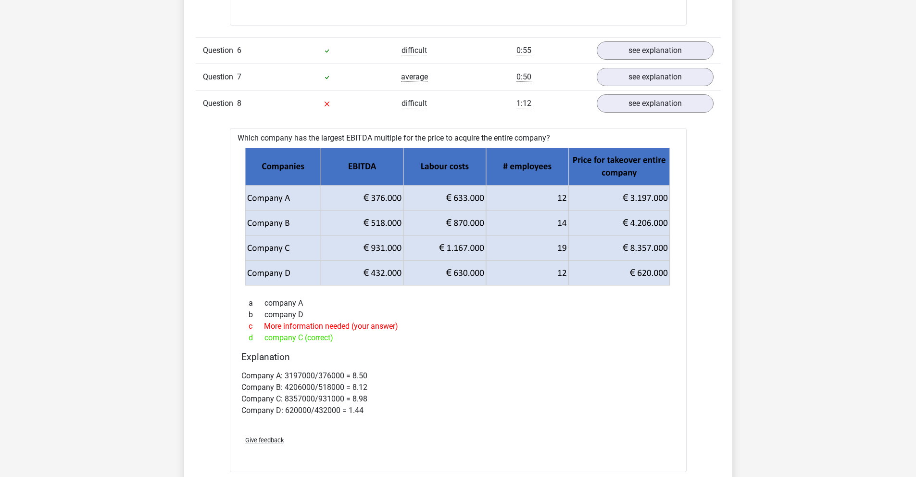
scroll to position [2694, 0]
